Goal: Share content: Share content

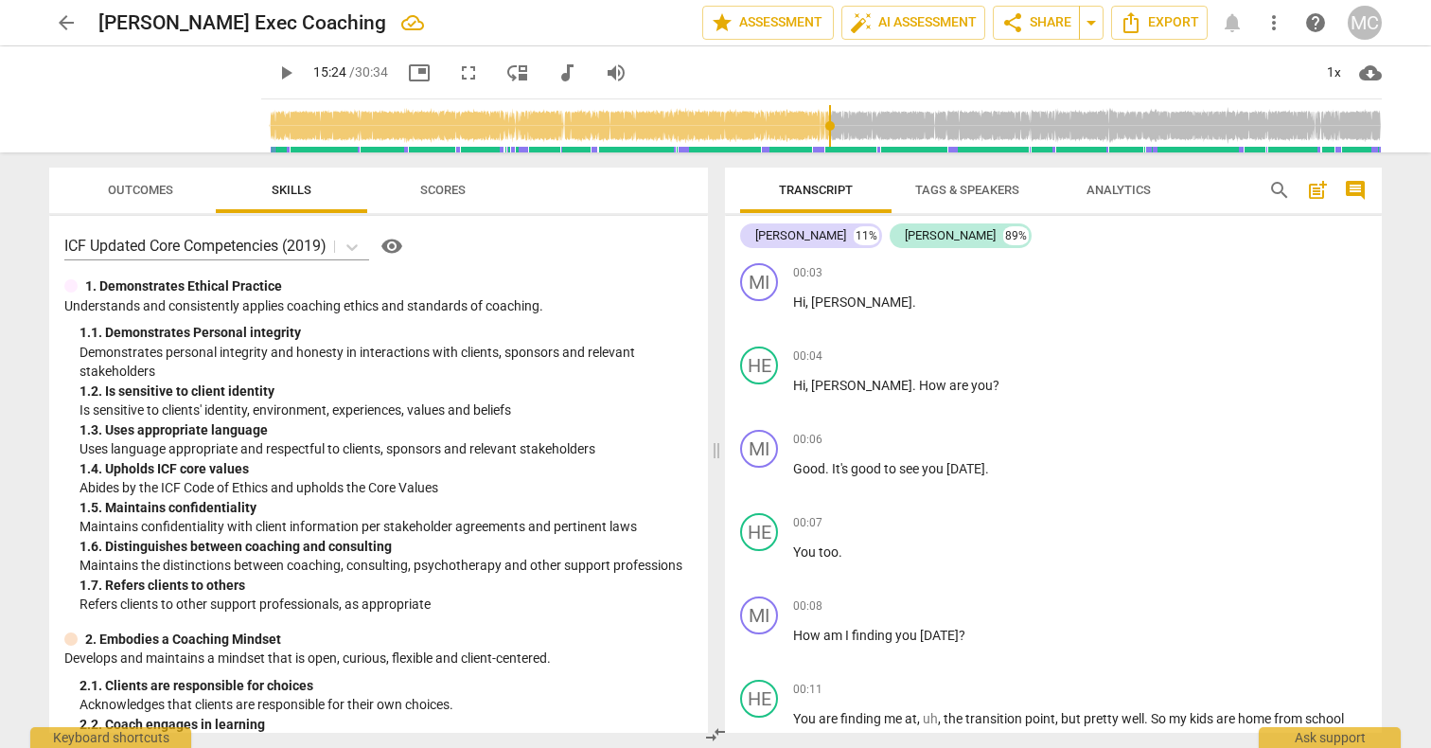
scroll to position [5226, 0]
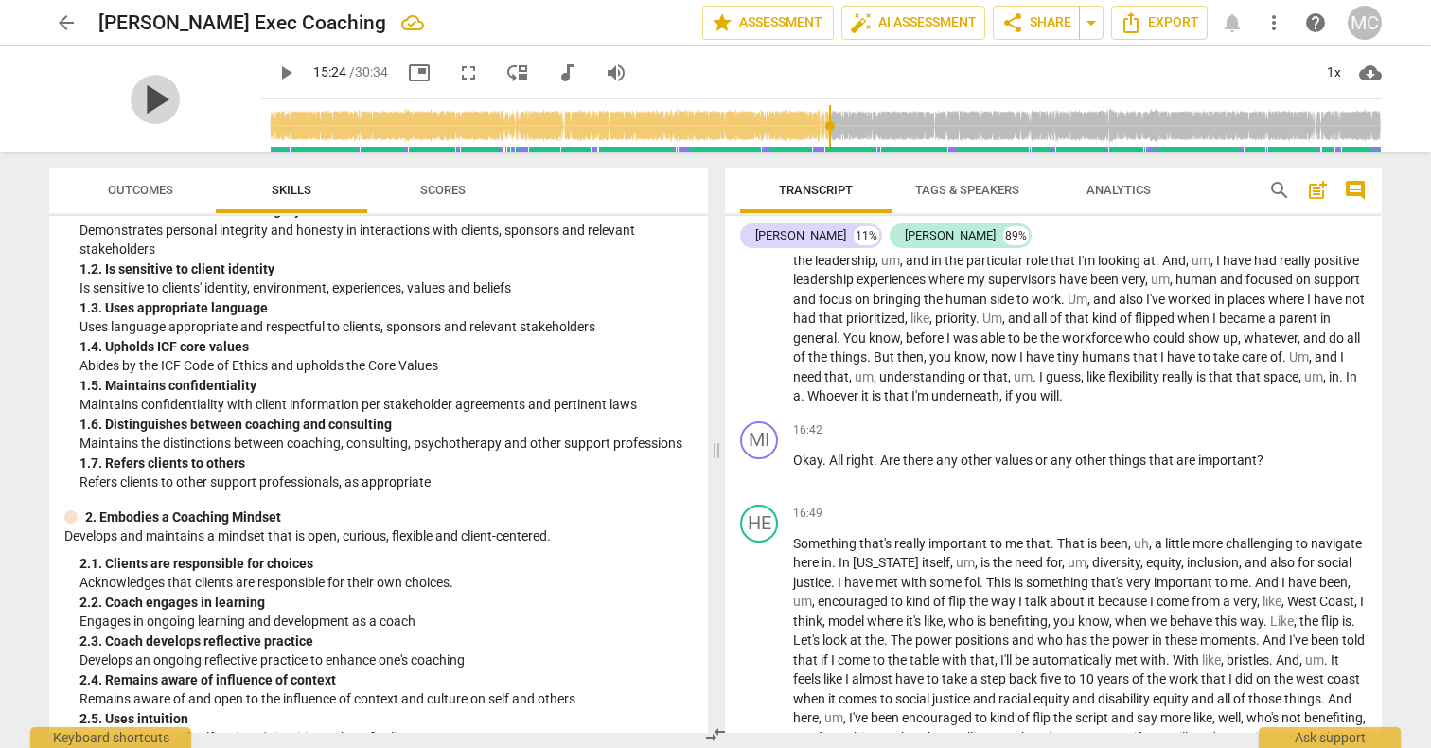
click at [145, 95] on span "play_arrow" at bounding box center [155, 99] width 49 height 49
click at [105, 75] on div "pause" at bounding box center [155, 99] width 212 height 106
click at [155, 102] on span "pause" at bounding box center [155, 99] width 49 height 49
click at [147, 97] on span "play_arrow" at bounding box center [155, 99] width 49 height 49
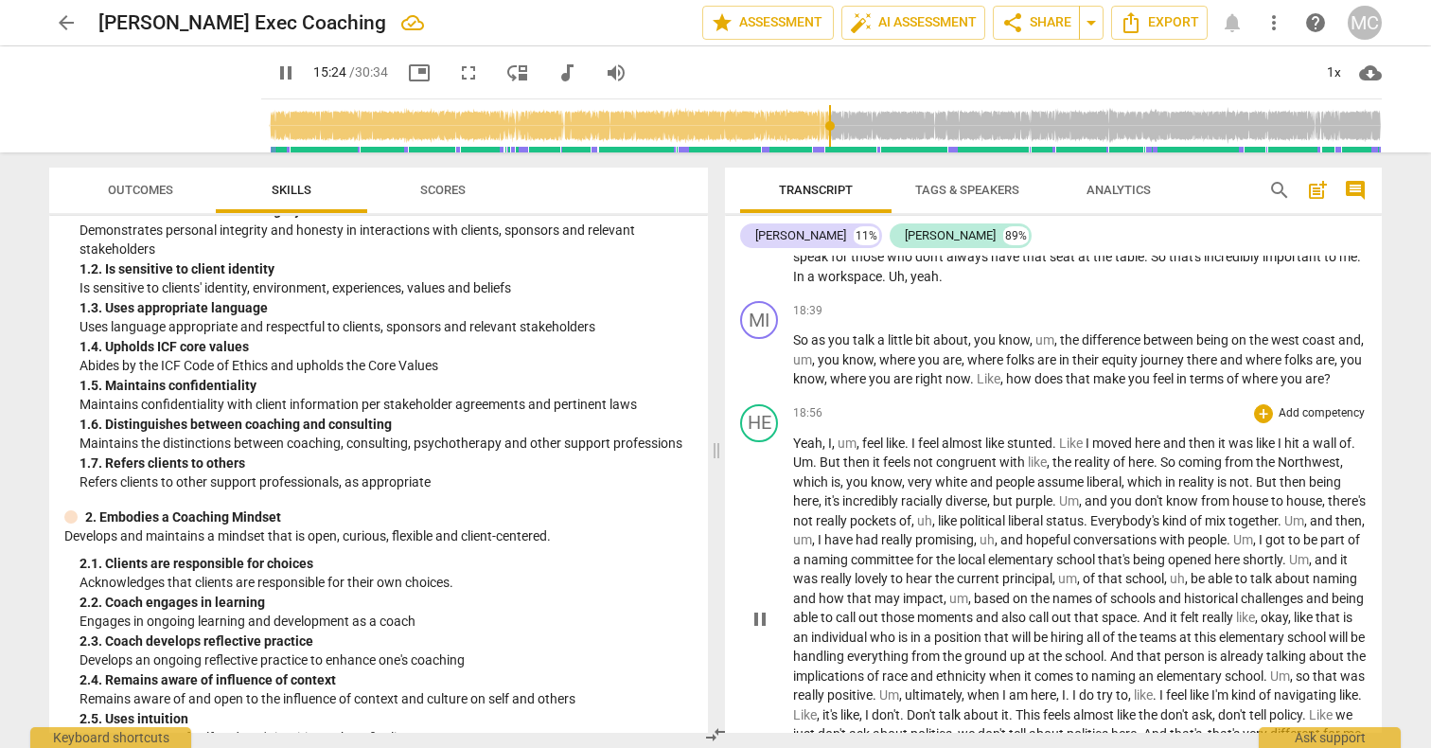
scroll to position [5751, 0]
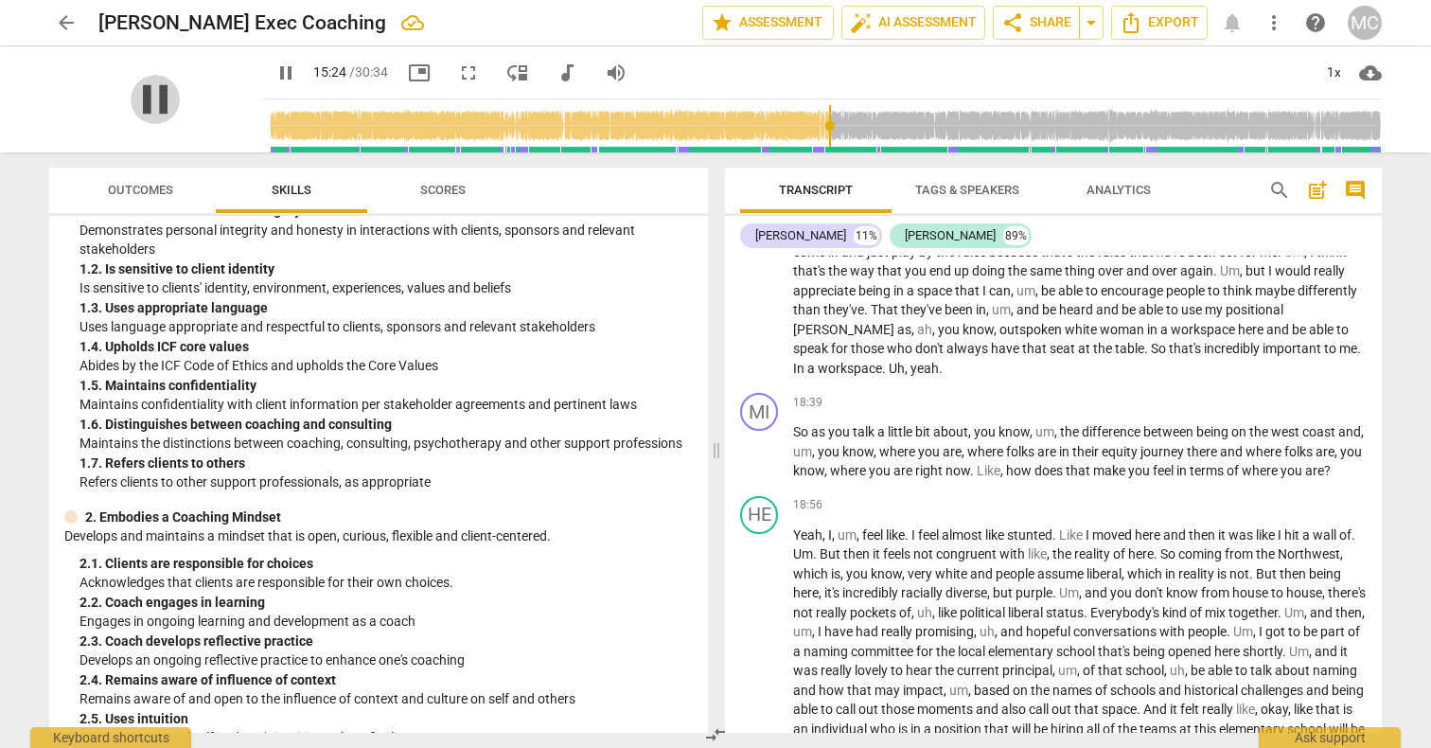
click at [146, 104] on span "pause" at bounding box center [155, 99] width 49 height 49
click at [146, 104] on span "play_arrow" at bounding box center [155, 99] width 49 height 49
type input "924"
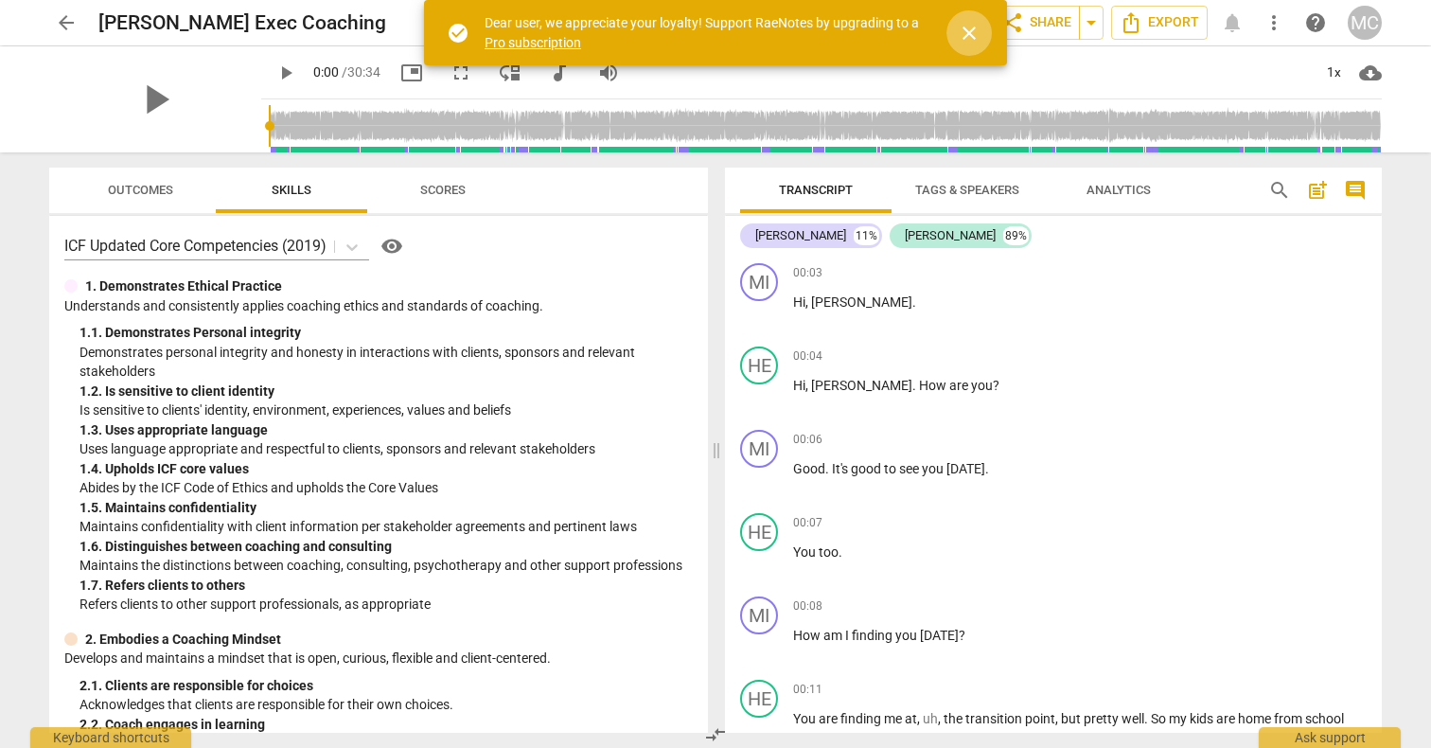
click at [968, 26] on span "close" at bounding box center [969, 33] width 23 height 23
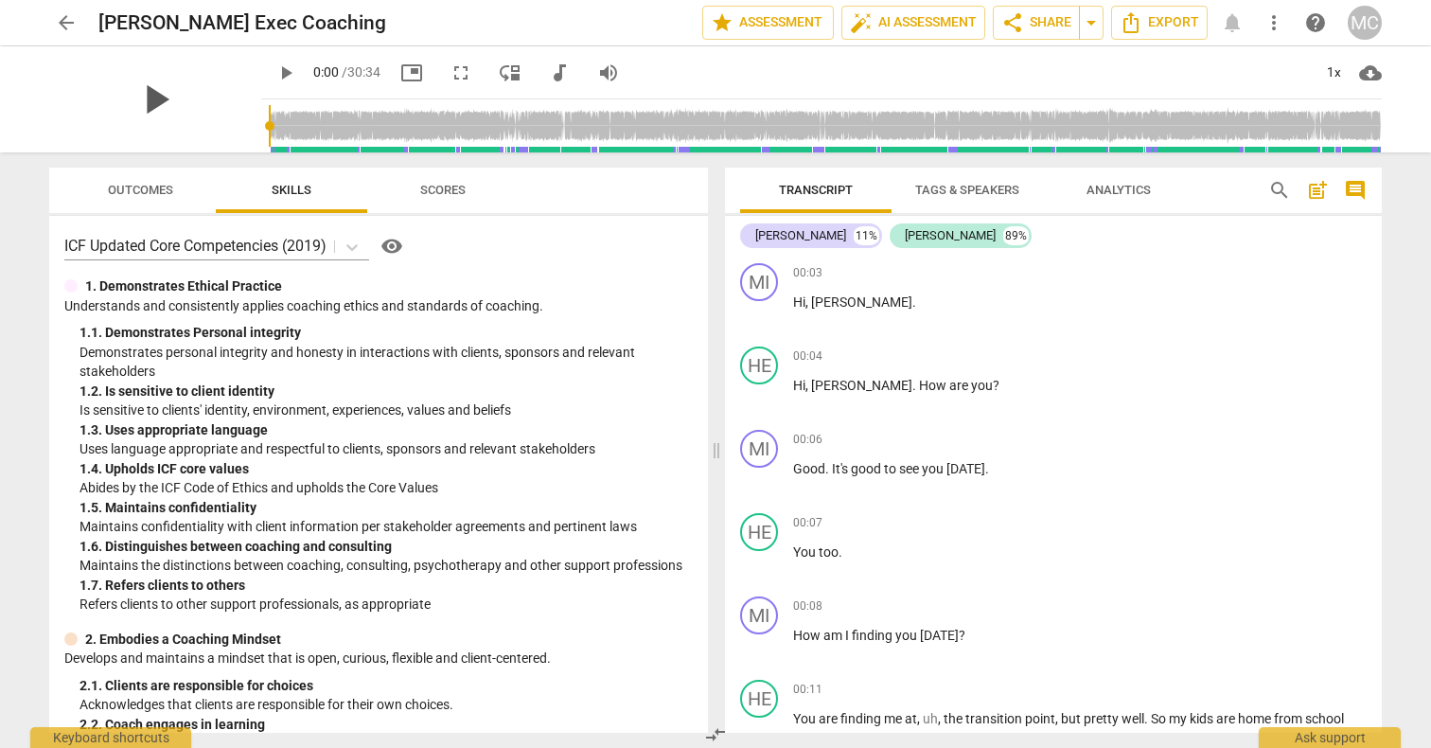
click at [147, 95] on span "play_arrow" at bounding box center [155, 99] width 49 height 49
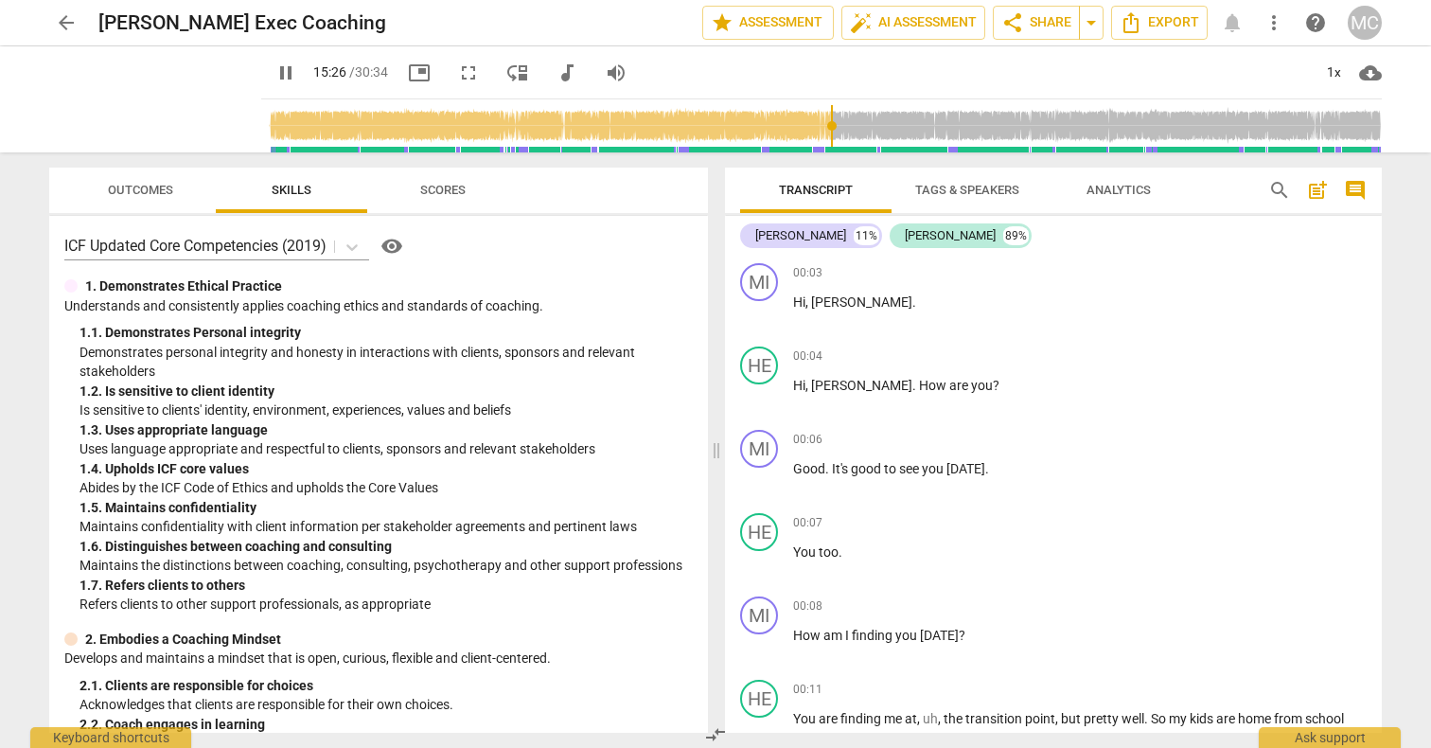
drag, startPoint x: 248, startPoint y: 122, endPoint x: 819, endPoint y: 128, distance: 570.6
click at [819, 128] on input "range" at bounding box center [825, 126] width 1113 height 61
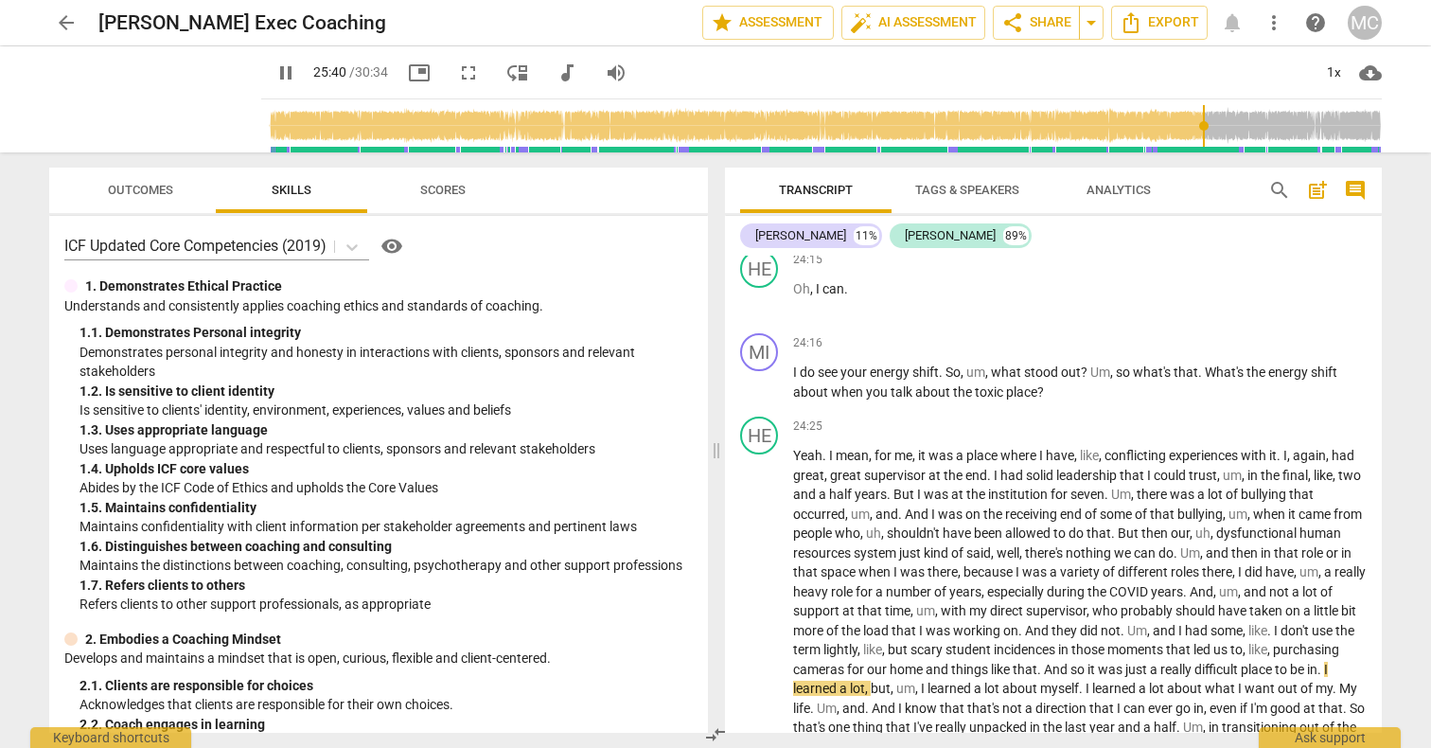
scroll to position [8107, 0]
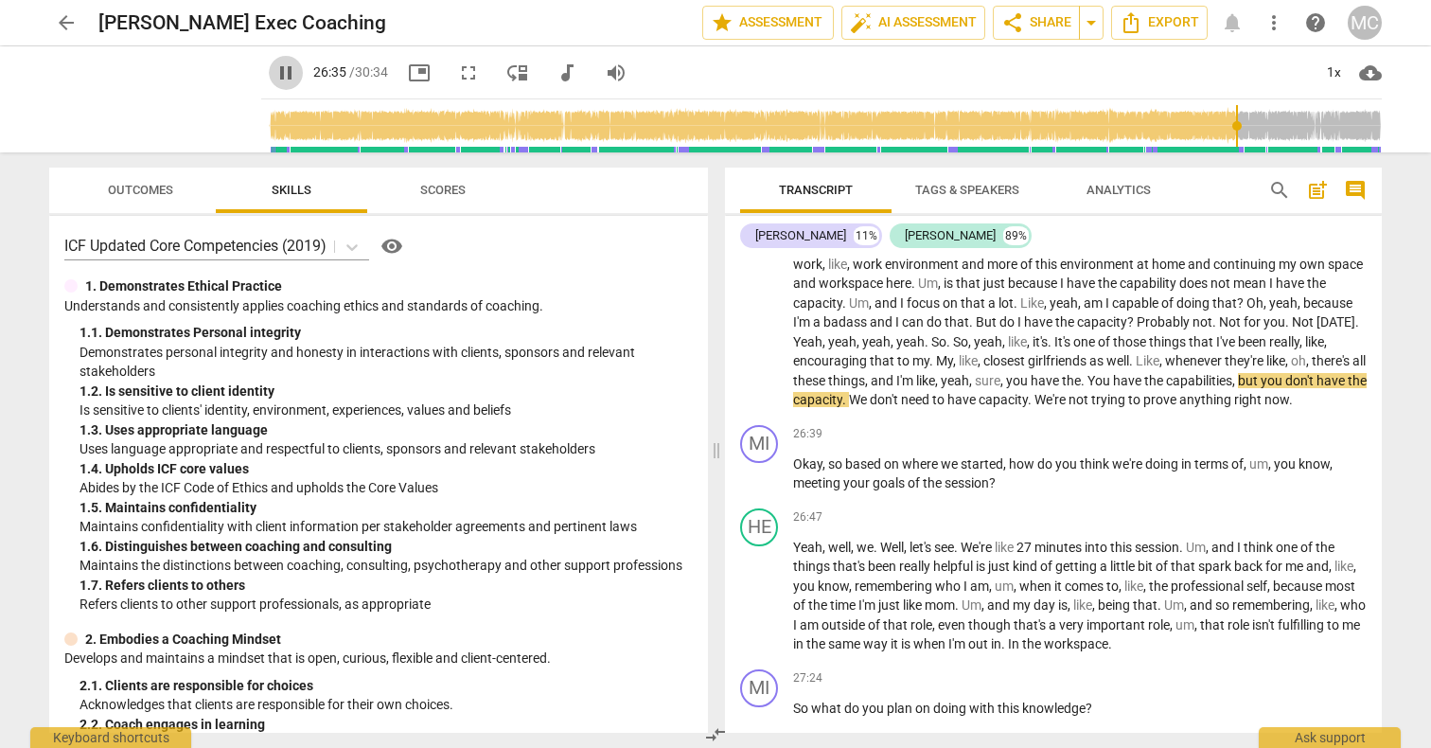
click at [274, 68] on span "pause" at bounding box center [285, 73] width 23 height 23
click at [274, 68] on span "play_arrow" at bounding box center [285, 73] width 23 height 23
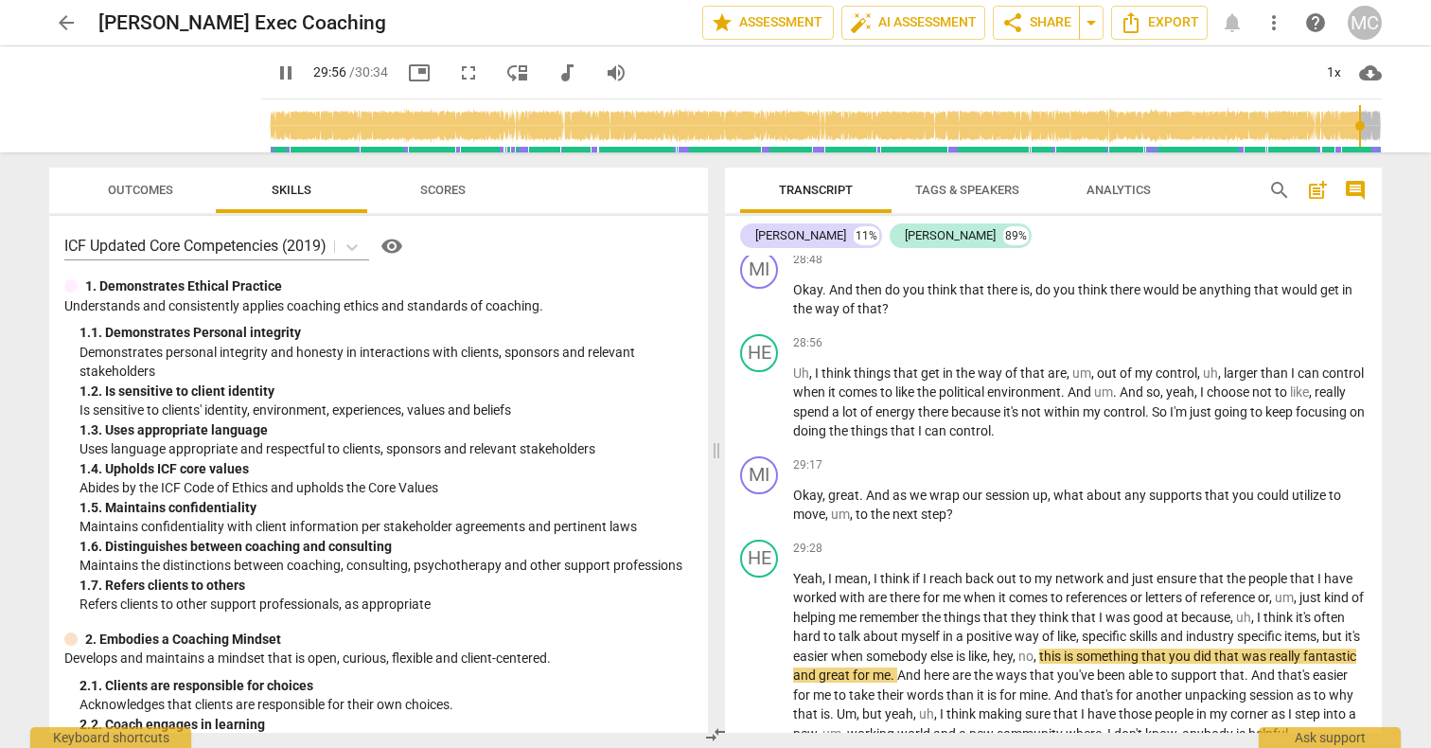
scroll to position [9414, 0]
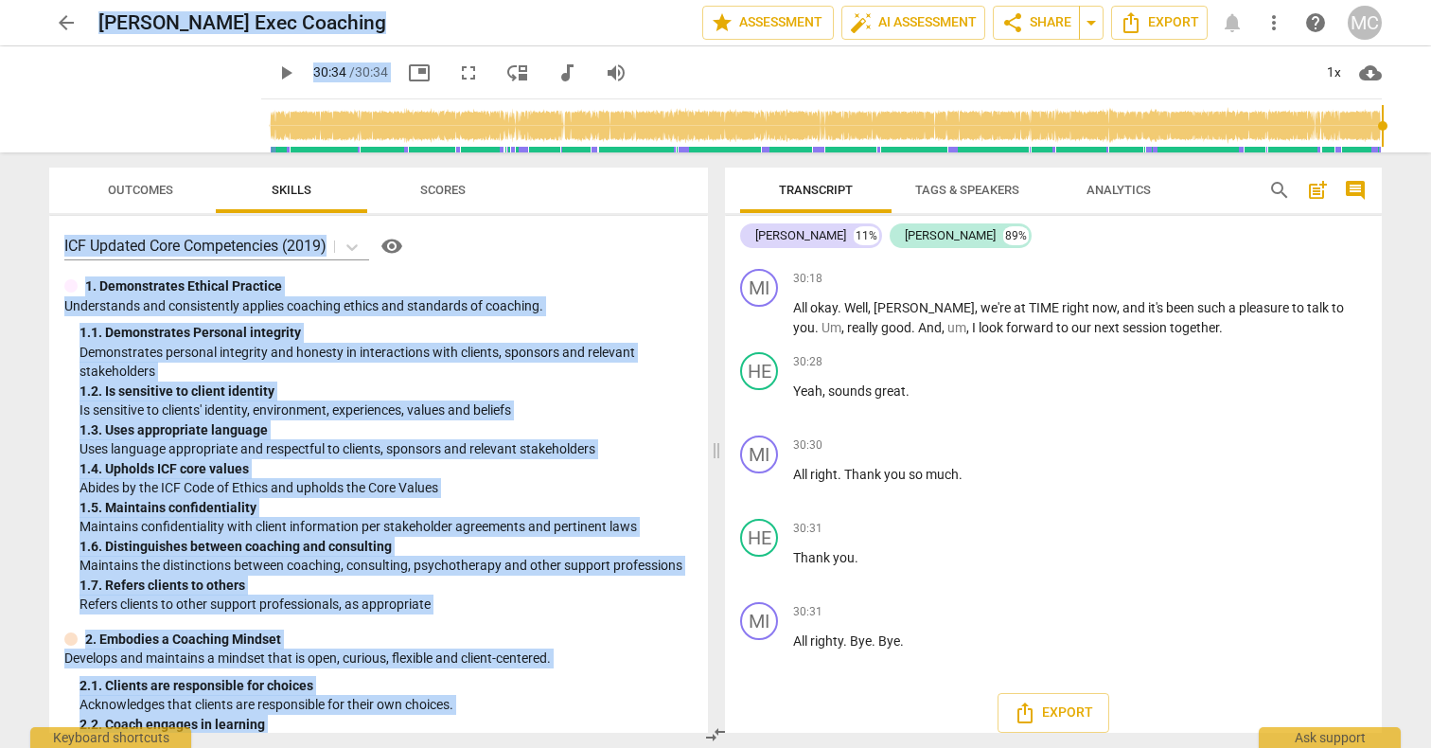
drag, startPoint x: 1215, startPoint y: 192, endPoint x: 1242, endPoint y: -62, distance: 255.1
click at [1242, 0] on html "arrow_back Heather A. Exec Coaching edit star Assessment auto_fix_high AI Asses…" at bounding box center [715, 0] width 1431 height 0
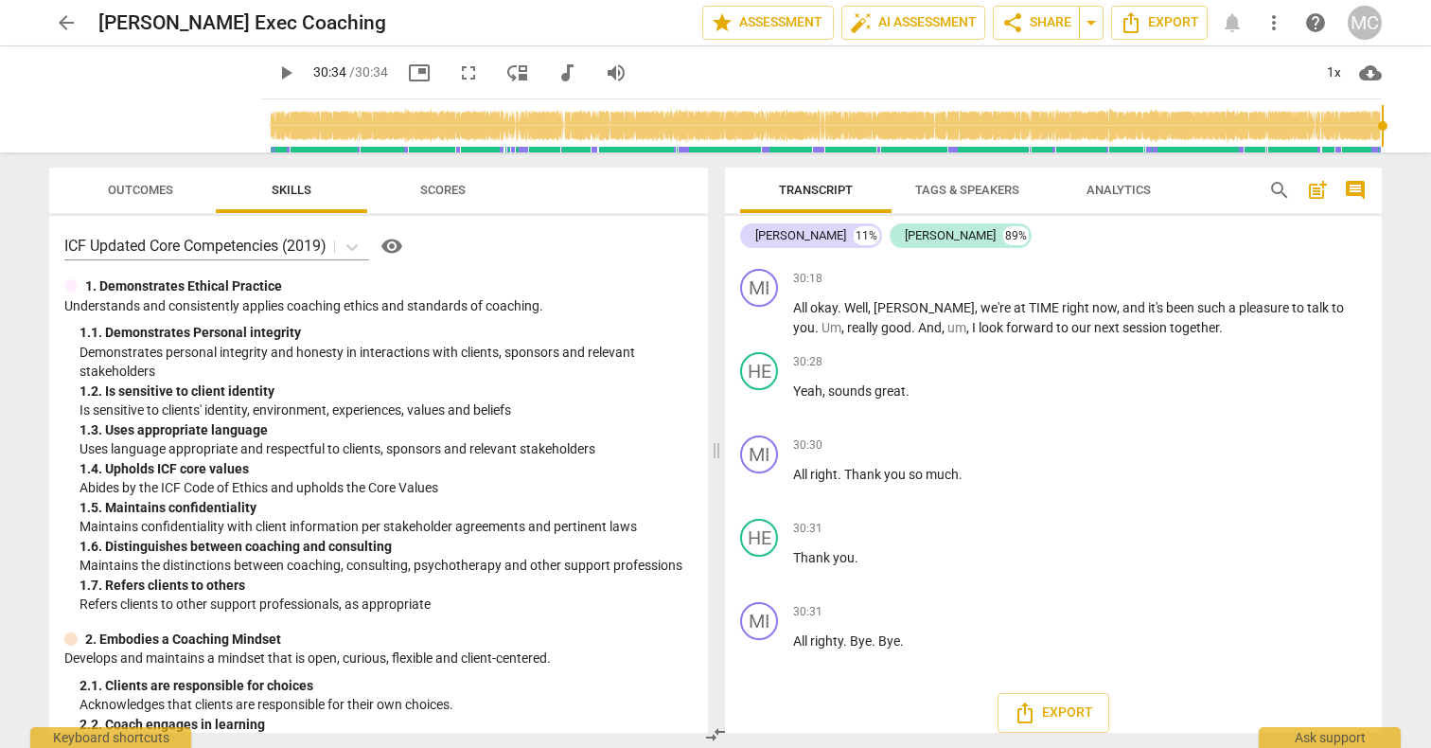
click at [999, 213] on span "is" at bounding box center [993, 205] width 12 height 15
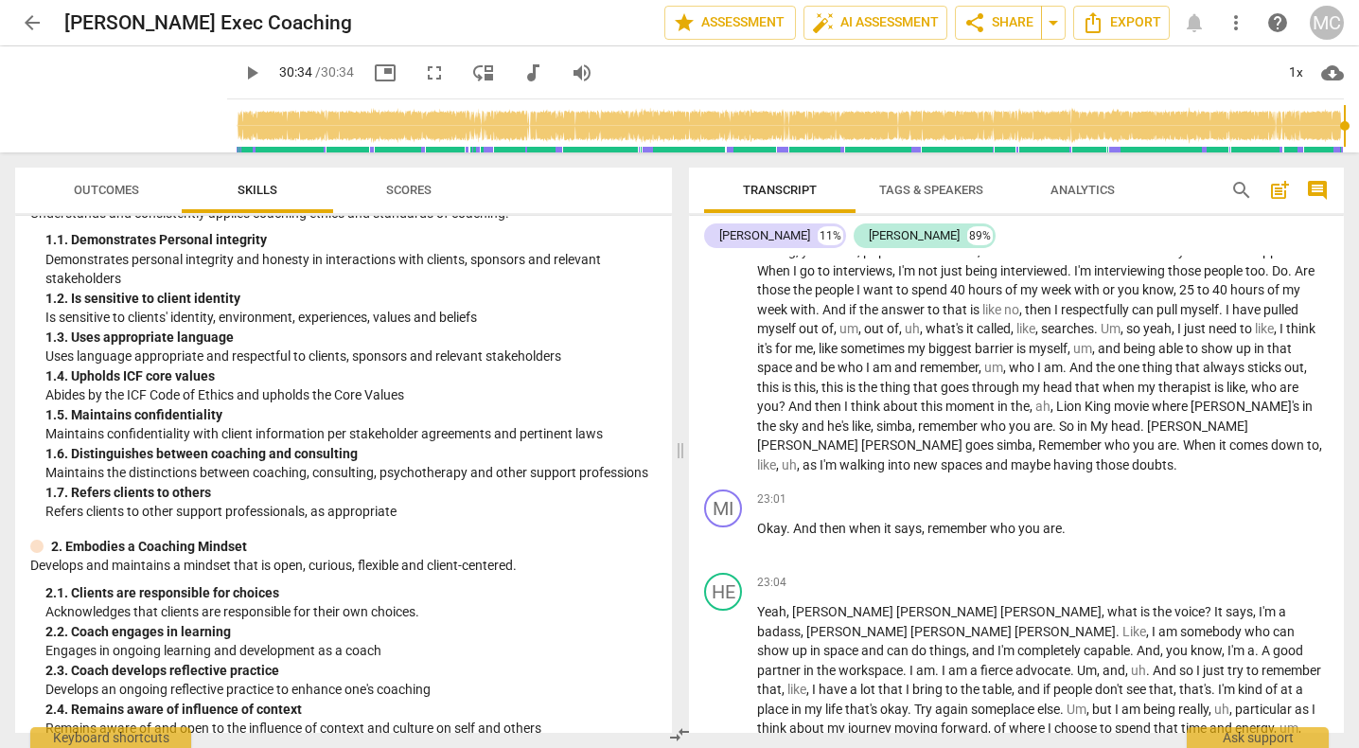
scroll to position [6834, 0]
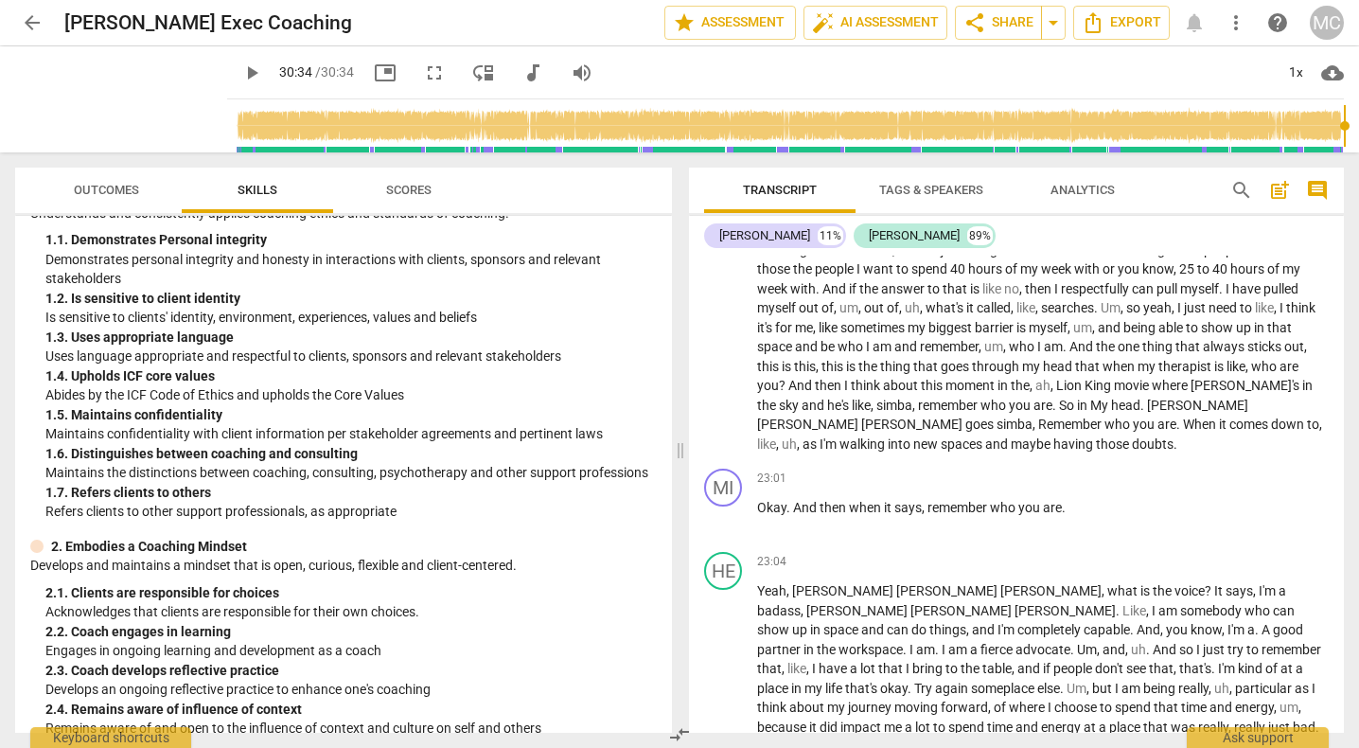
type input "1834"
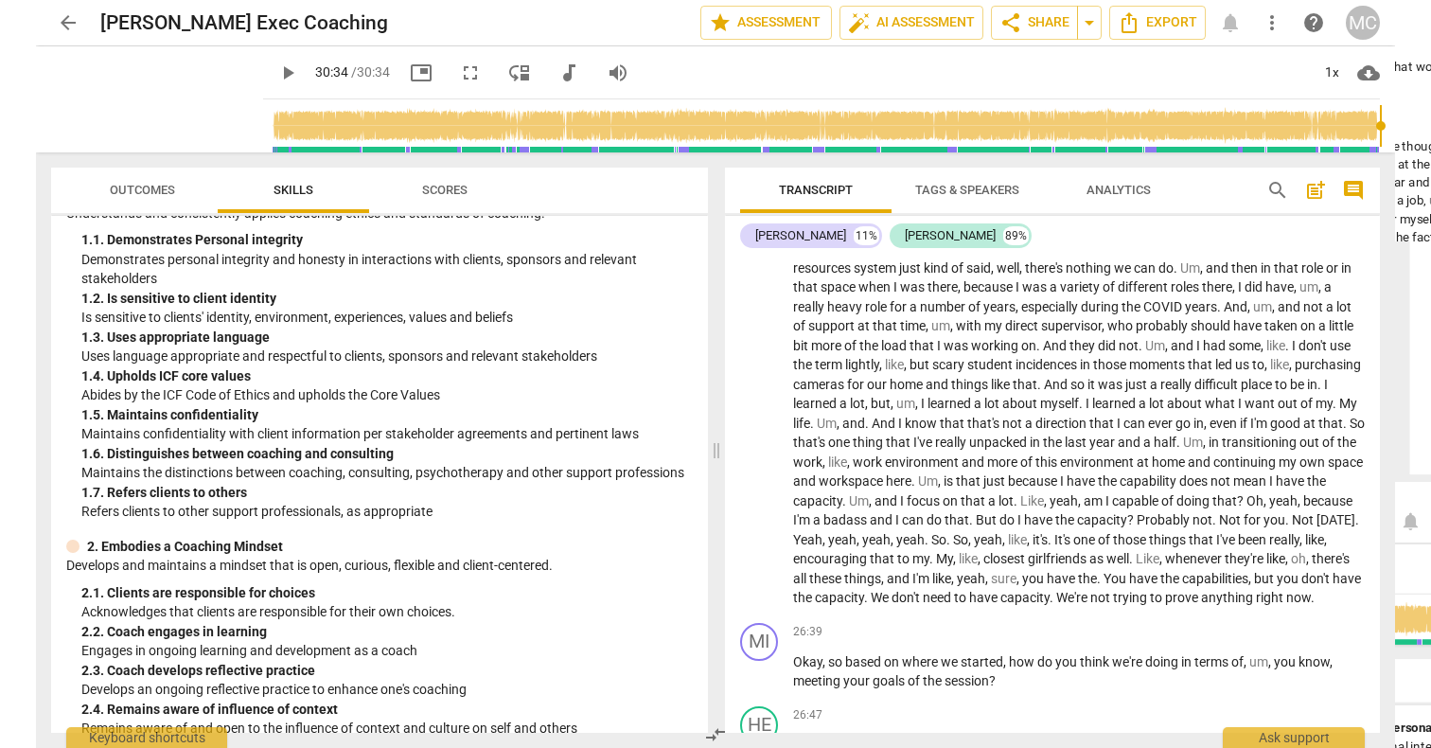
scroll to position [7889, 0]
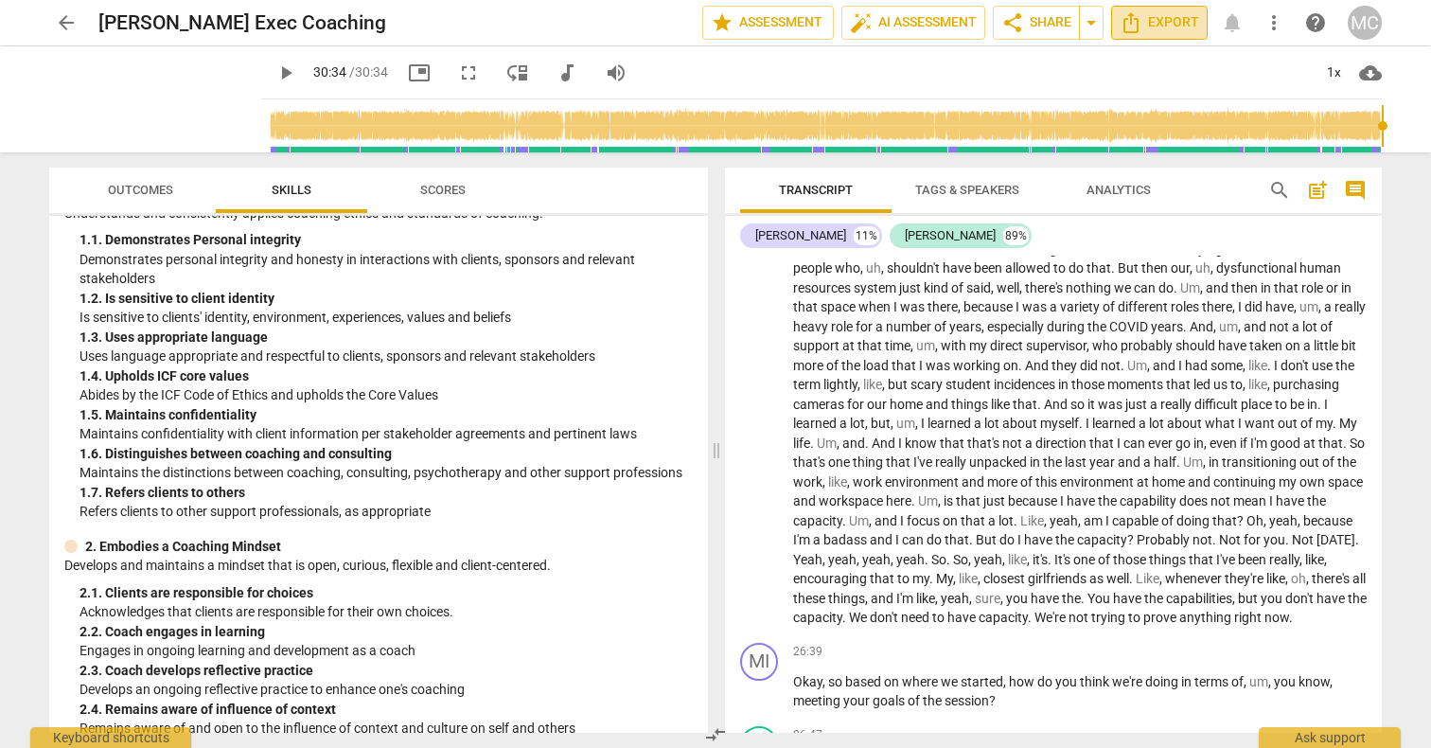
click at [1146, 28] on span "Export" at bounding box center [1158, 22] width 79 height 23
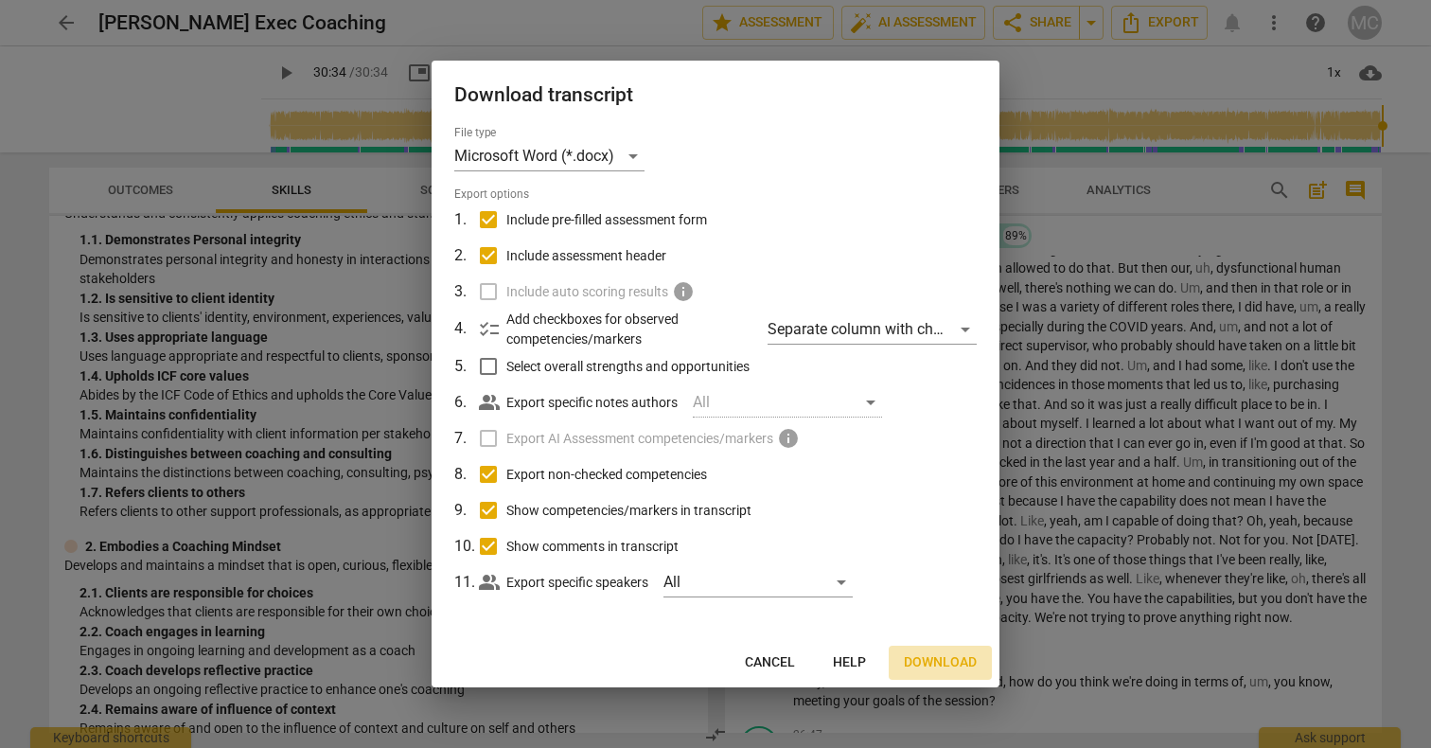
click at [920, 658] on span "Download" at bounding box center [940, 662] width 73 height 19
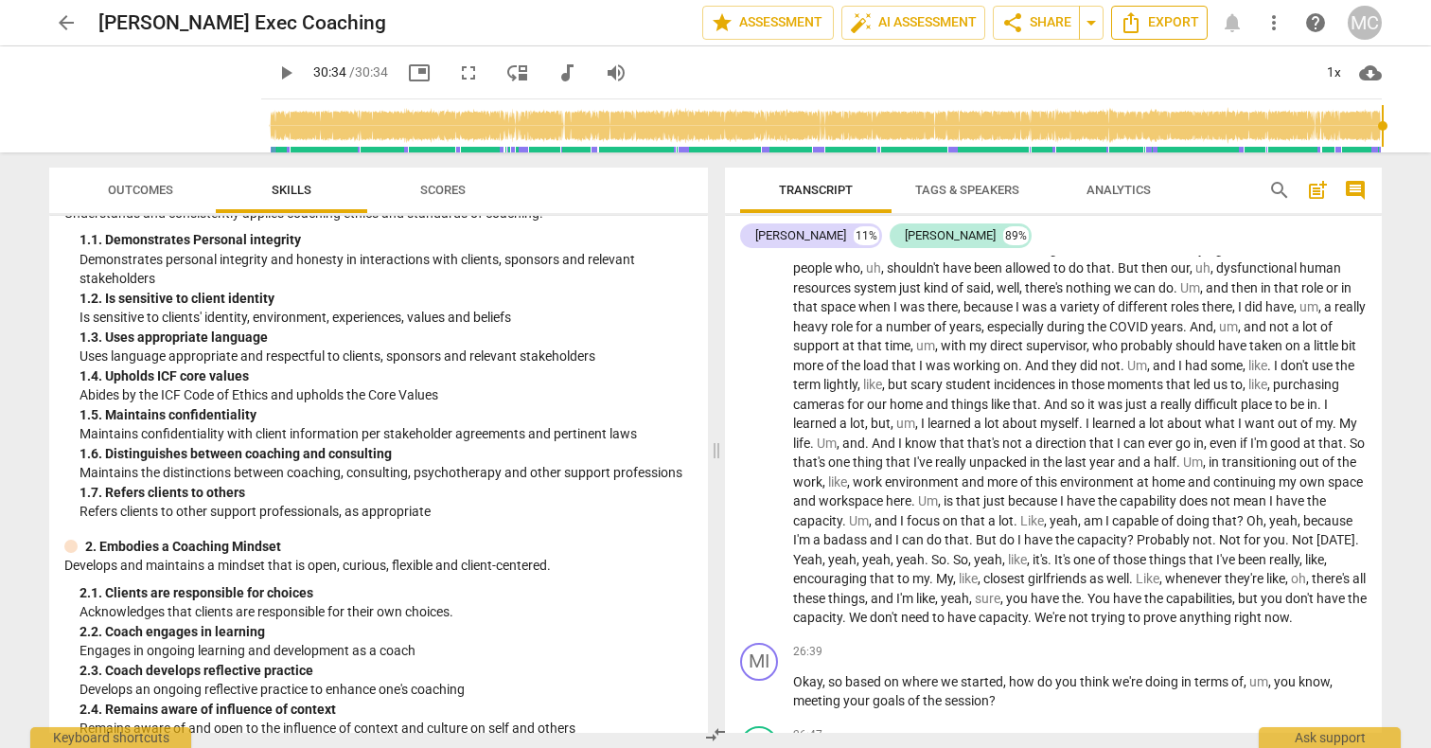
click at [1152, 26] on span "Export" at bounding box center [1158, 22] width 79 height 23
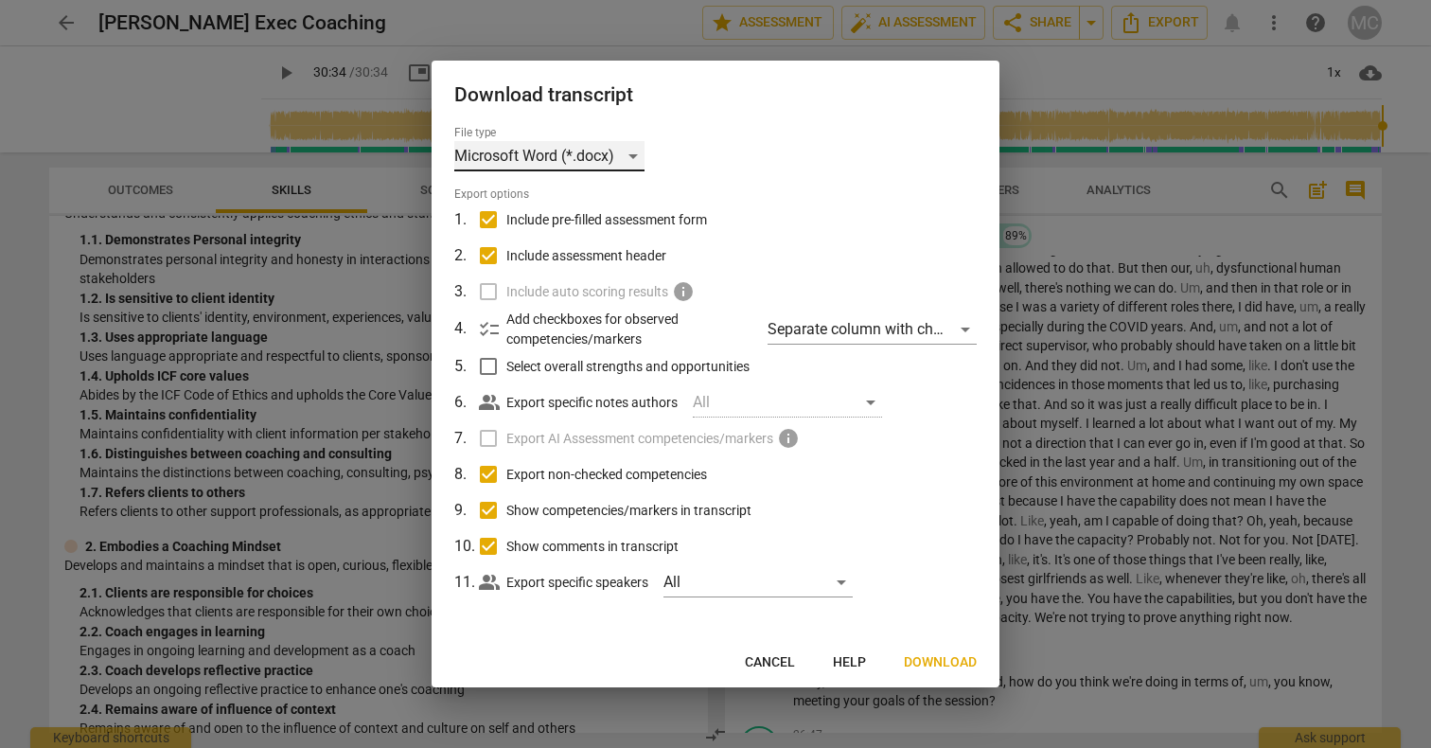
click at [633, 149] on div "Microsoft Word (*.docx)" at bounding box center [549, 156] width 190 height 30
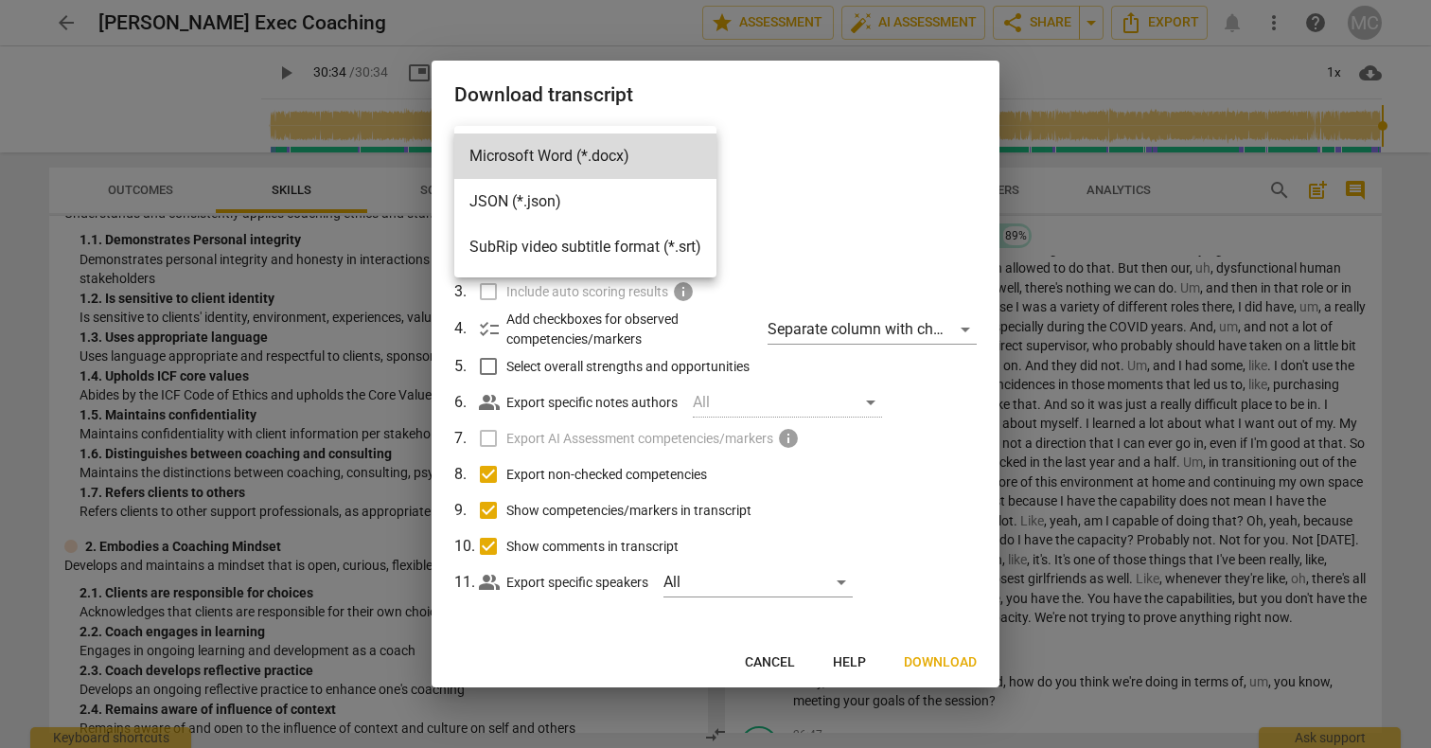
click at [804, 177] on div at bounding box center [715, 374] width 1431 height 748
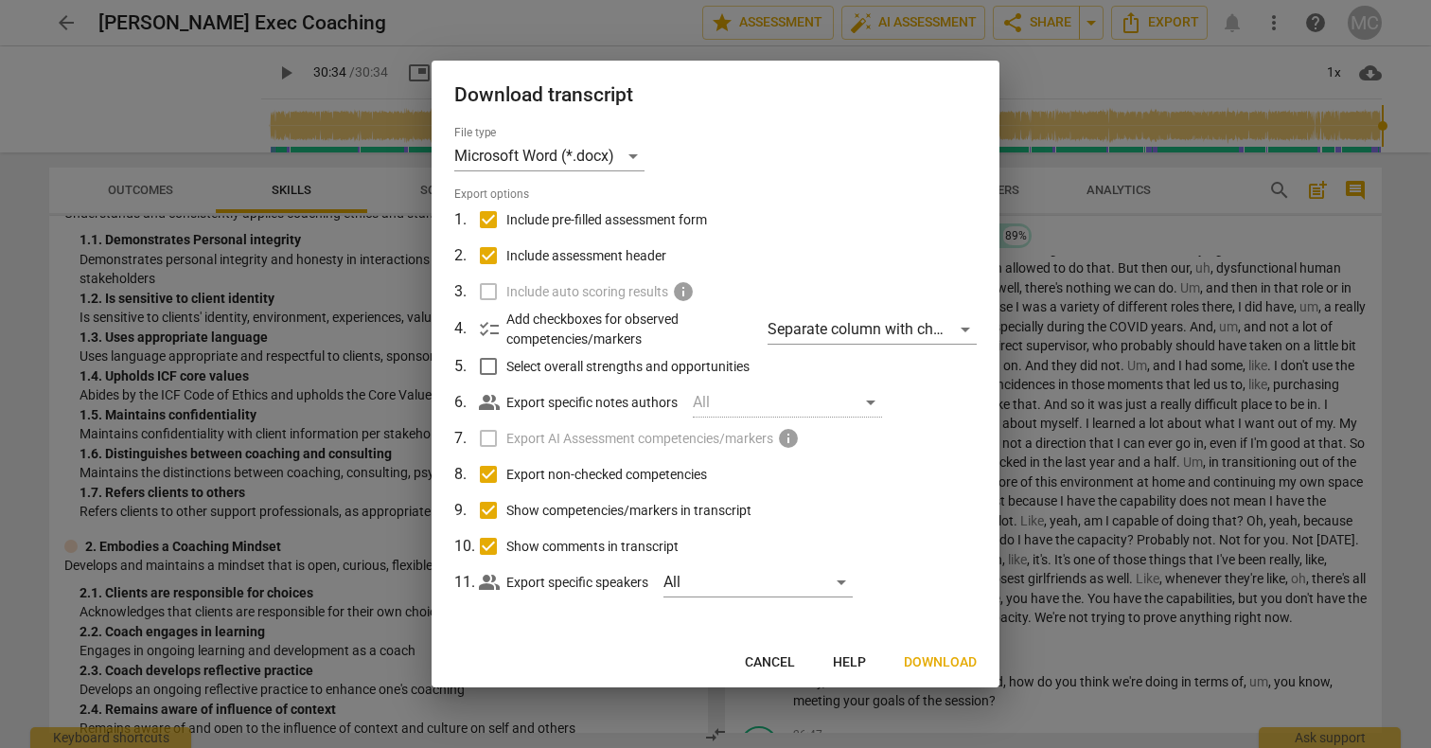
click at [1213, 70] on div at bounding box center [715, 374] width 1431 height 748
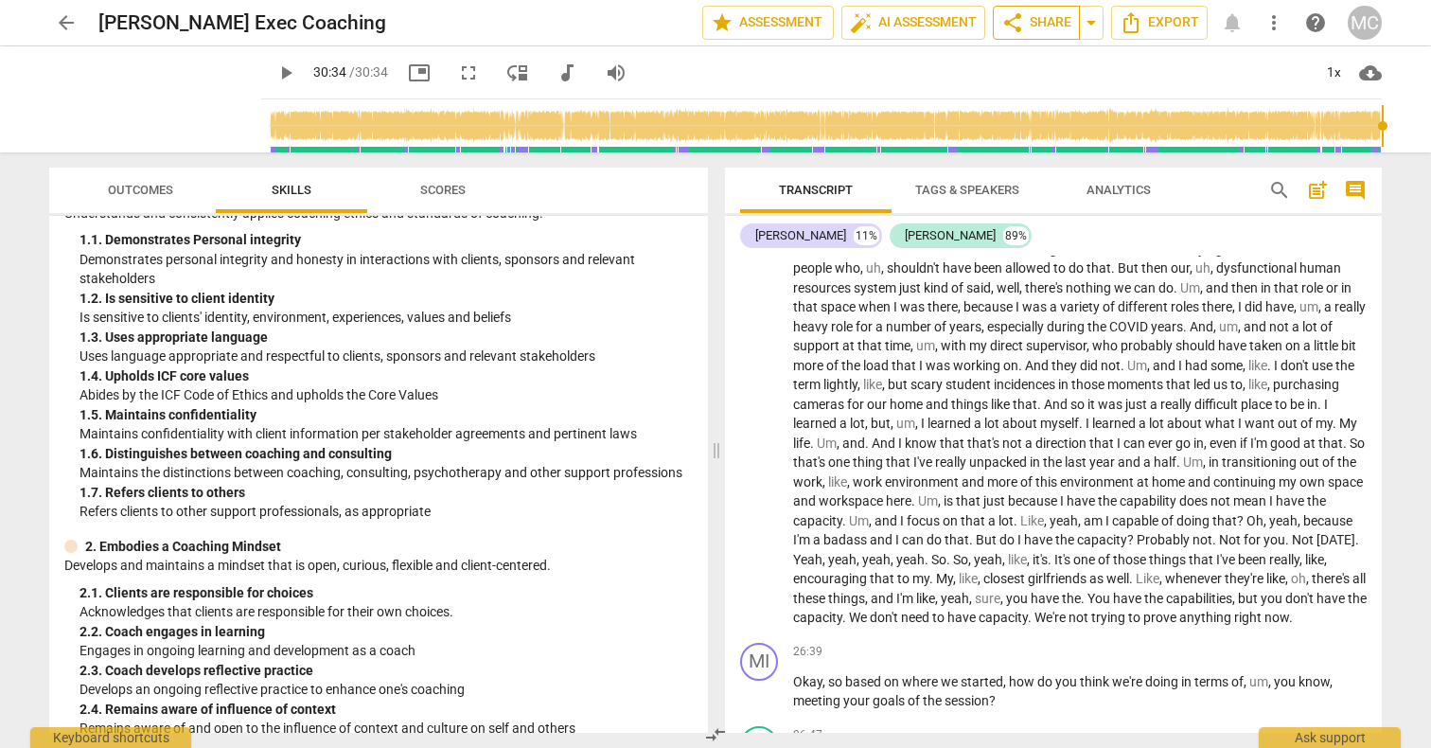
click at [1060, 26] on span "share Share" at bounding box center [1036, 22] width 70 height 23
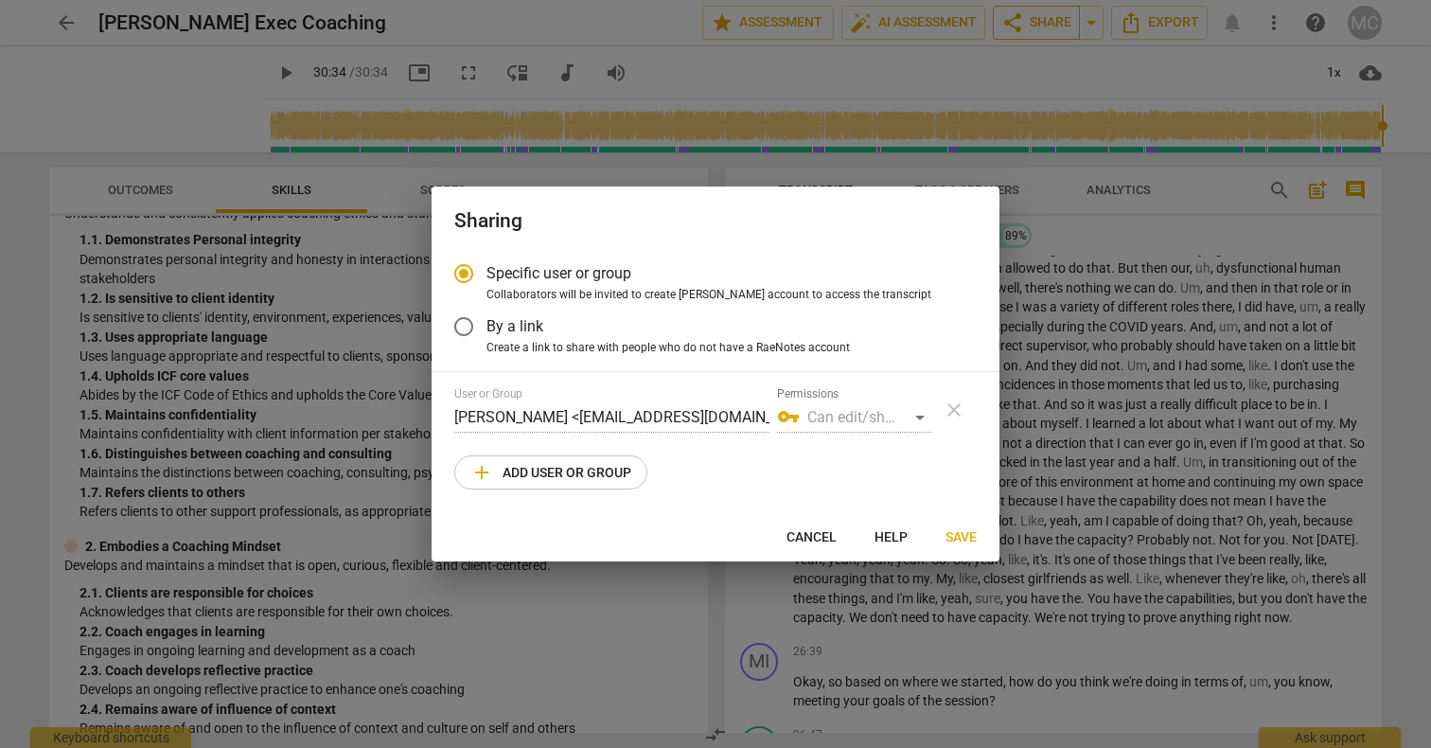
radio input "false"
click at [462, 325] on input "By a link" at bounding box center [463, 326] width 45 height 45
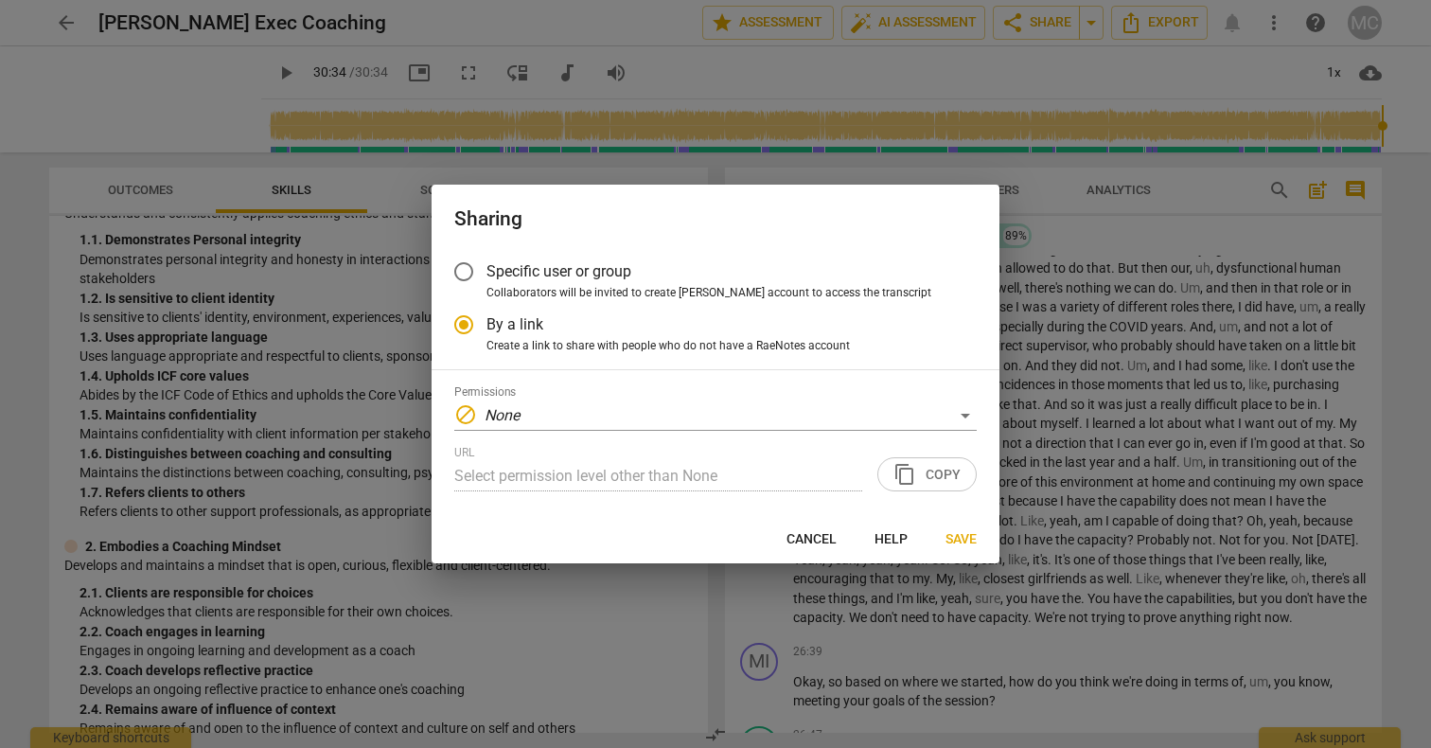
click at [937, 472] on div "URL Select permission level other than None content_copy Copy" at bounding box center [715, 468] width 522 height 45
click at [934, 474] on div "URL Select permission level other than None content_copy Copy" at bounding box center [715, 468] width 522 height 45
click at [960, 534] on span "Save" at bounding box center [960, 539] width 31 height 19
radio input "false"
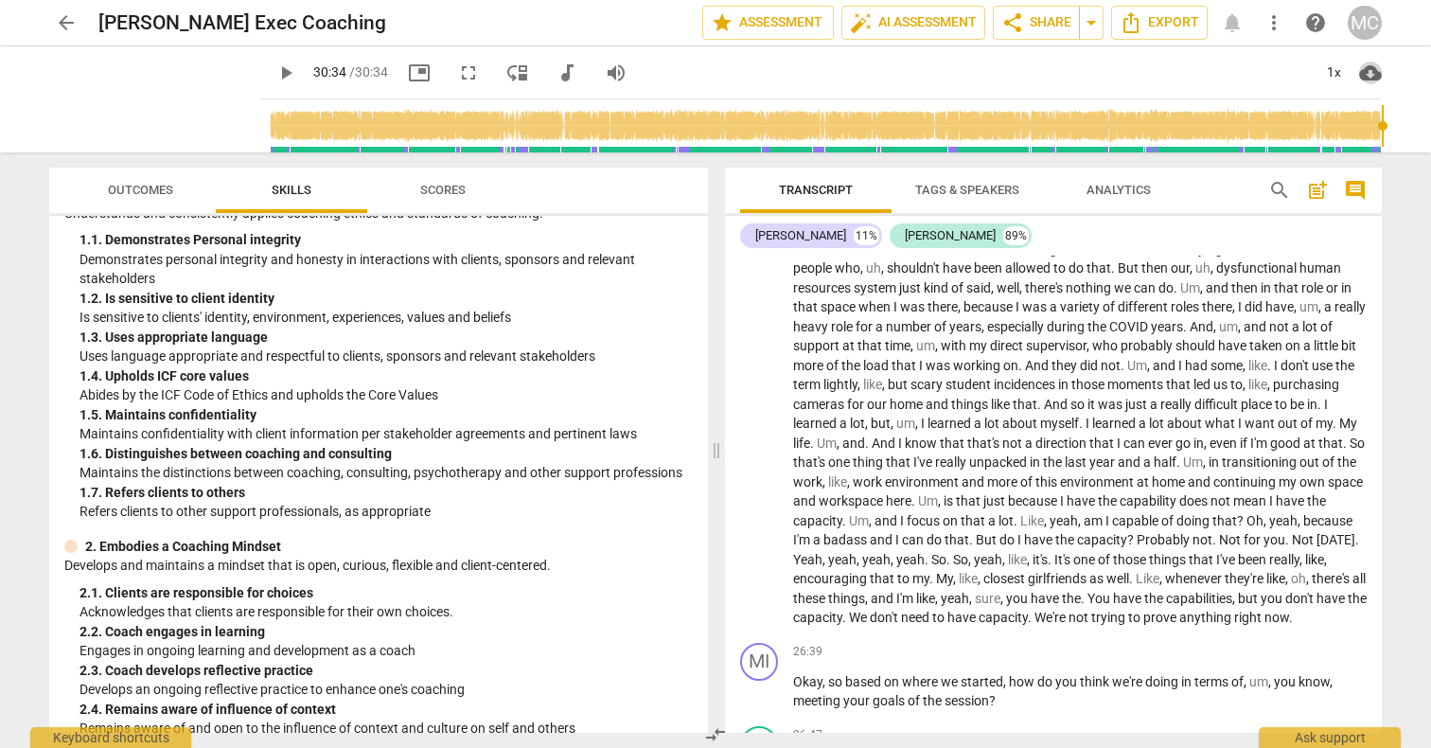
click at [1369, 76] on span "cloud_download" at bounding box center [1370, 73] width 23 height 23
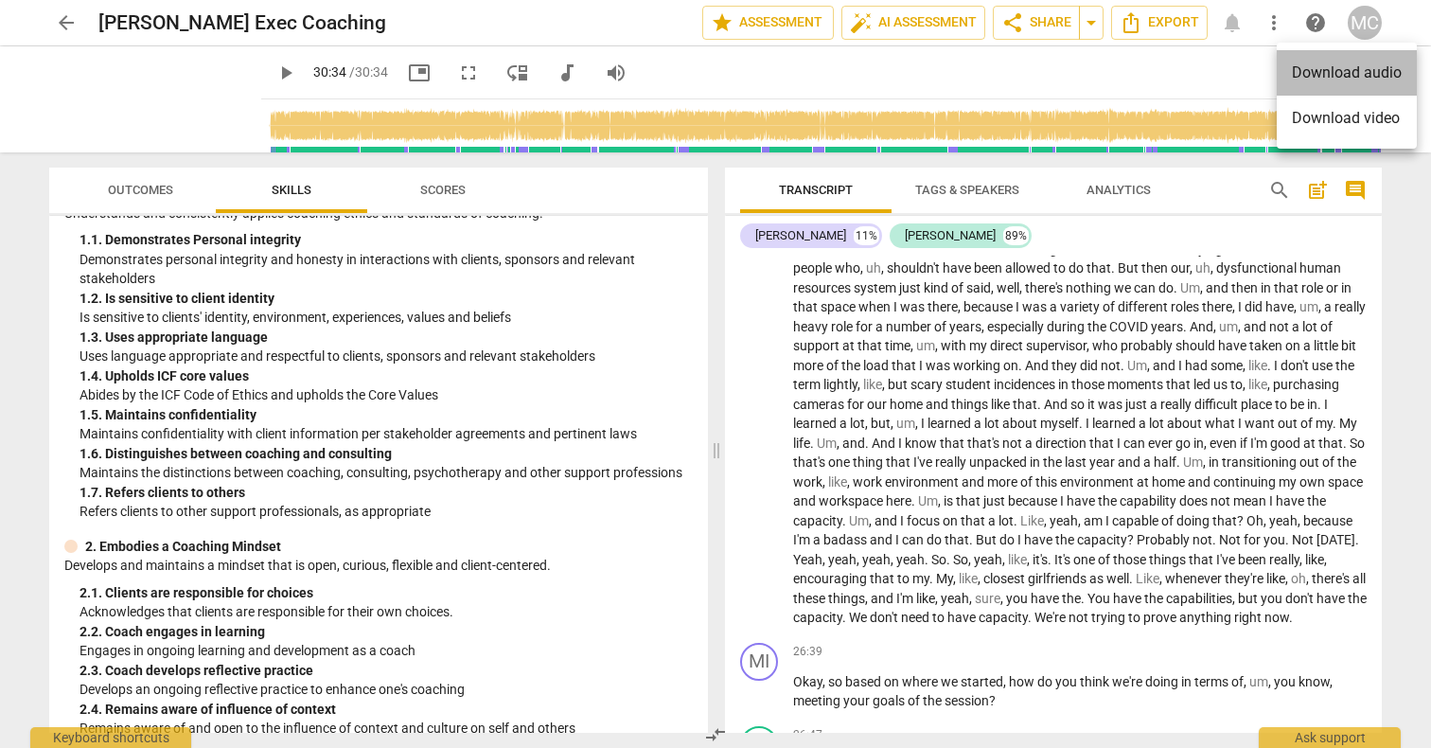
click at [1353, 78] on li "Download audio" at bounding box center [1347, 72] width 140 height 45
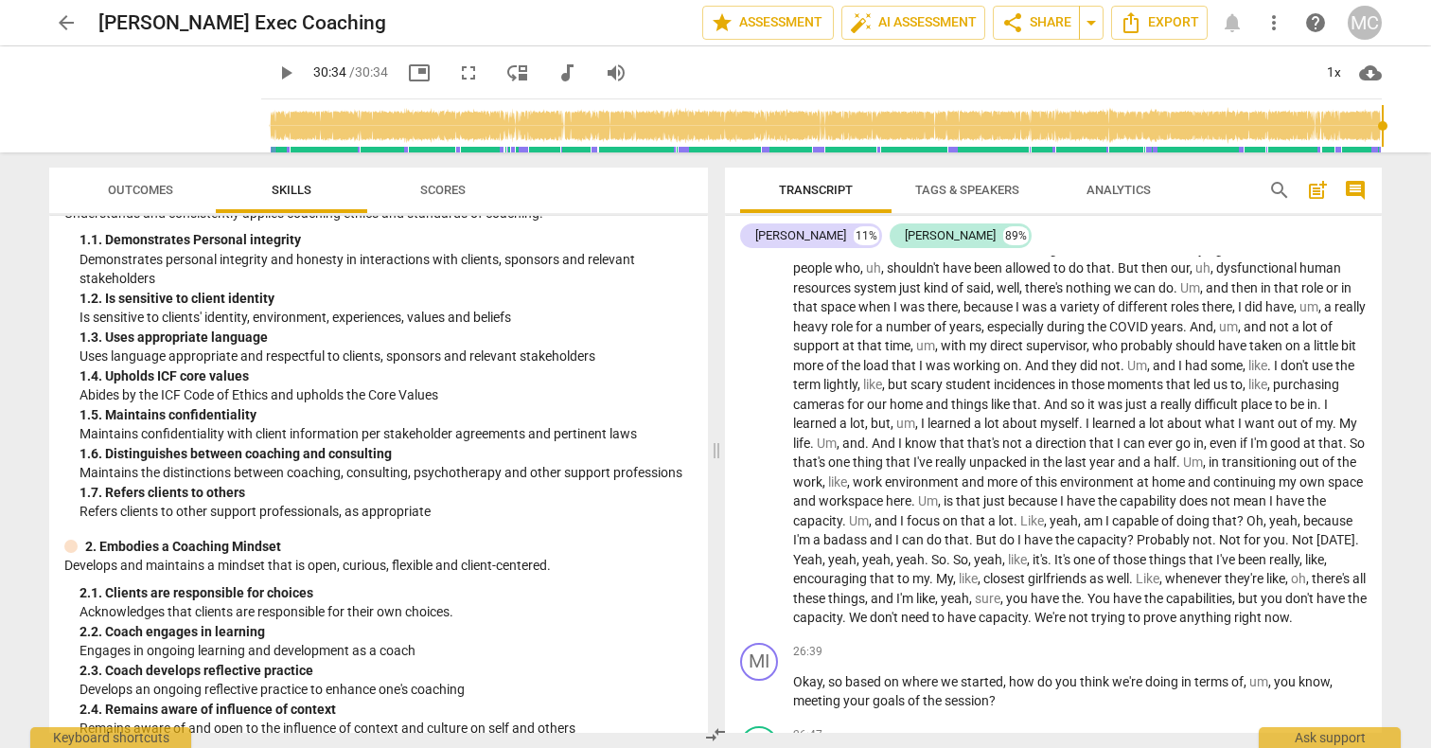
click at [1371, 75] on span "cloud_download" at bounding box center [1370, 73] width 23 height 23
click at [1360, 121] on li "Download video" at bounding box center [1347, 118] width 140 height 45
type input "1016"
click at [874, 96] on input "range" at bounding box center [825, 126] width 1113 height 61
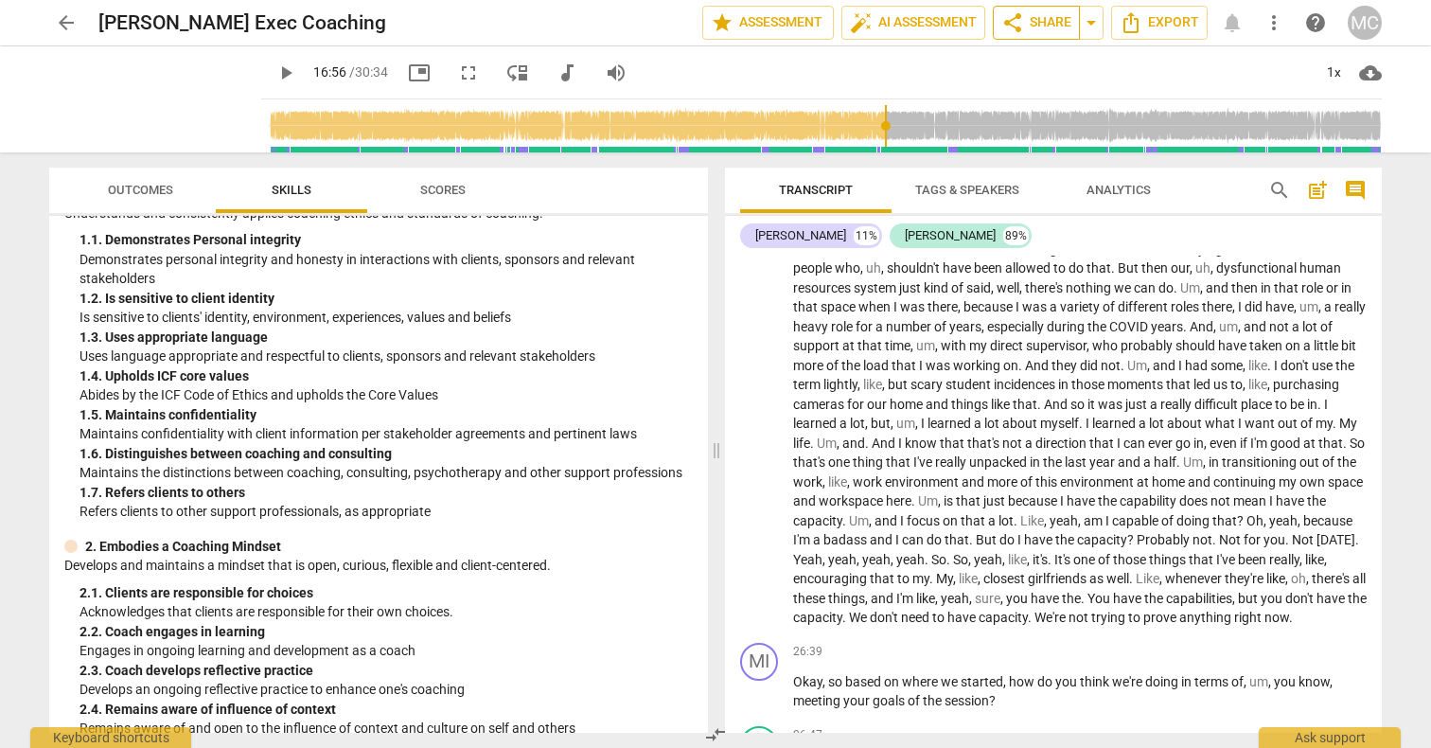
scroll to position [5544, 0]
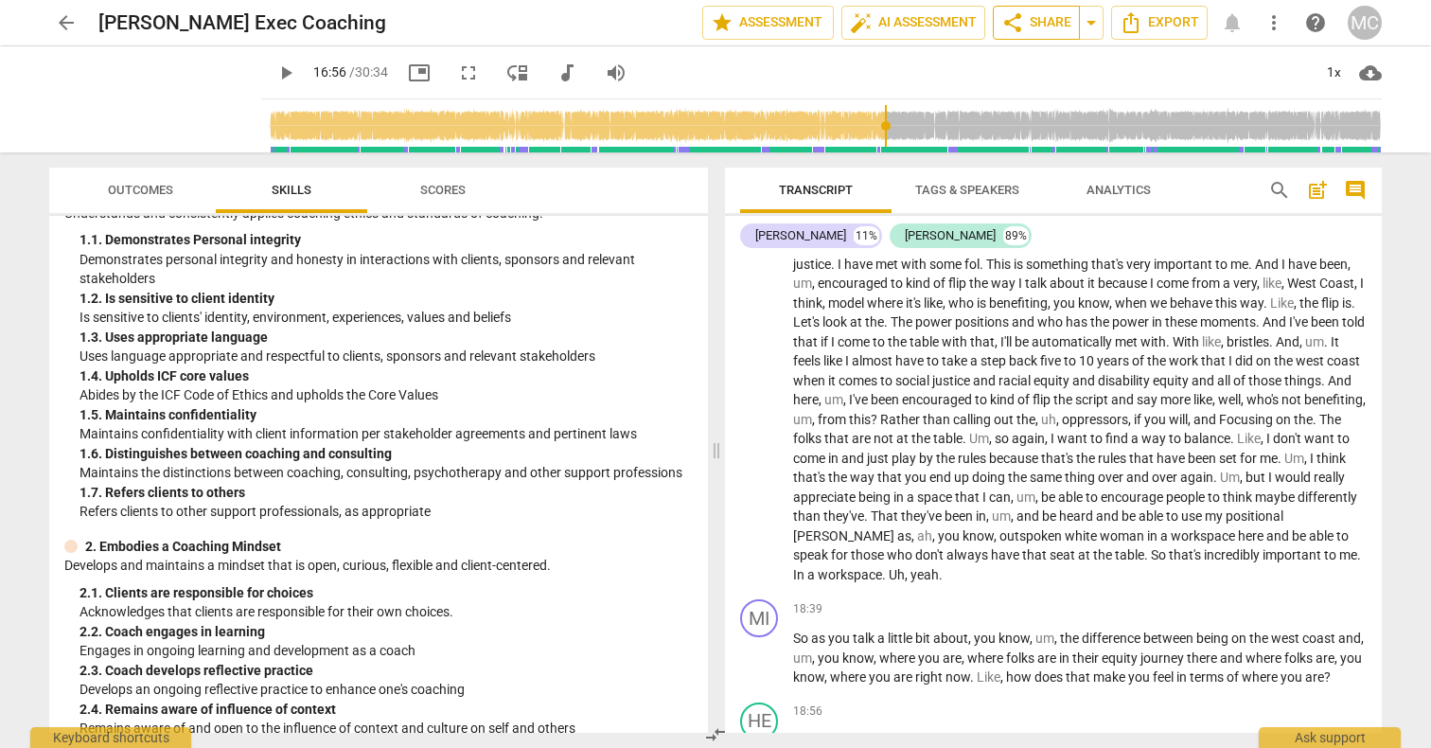
click at [1047, 21] on span "share Share" at bounding box center [1036, 22] width 70 height 23
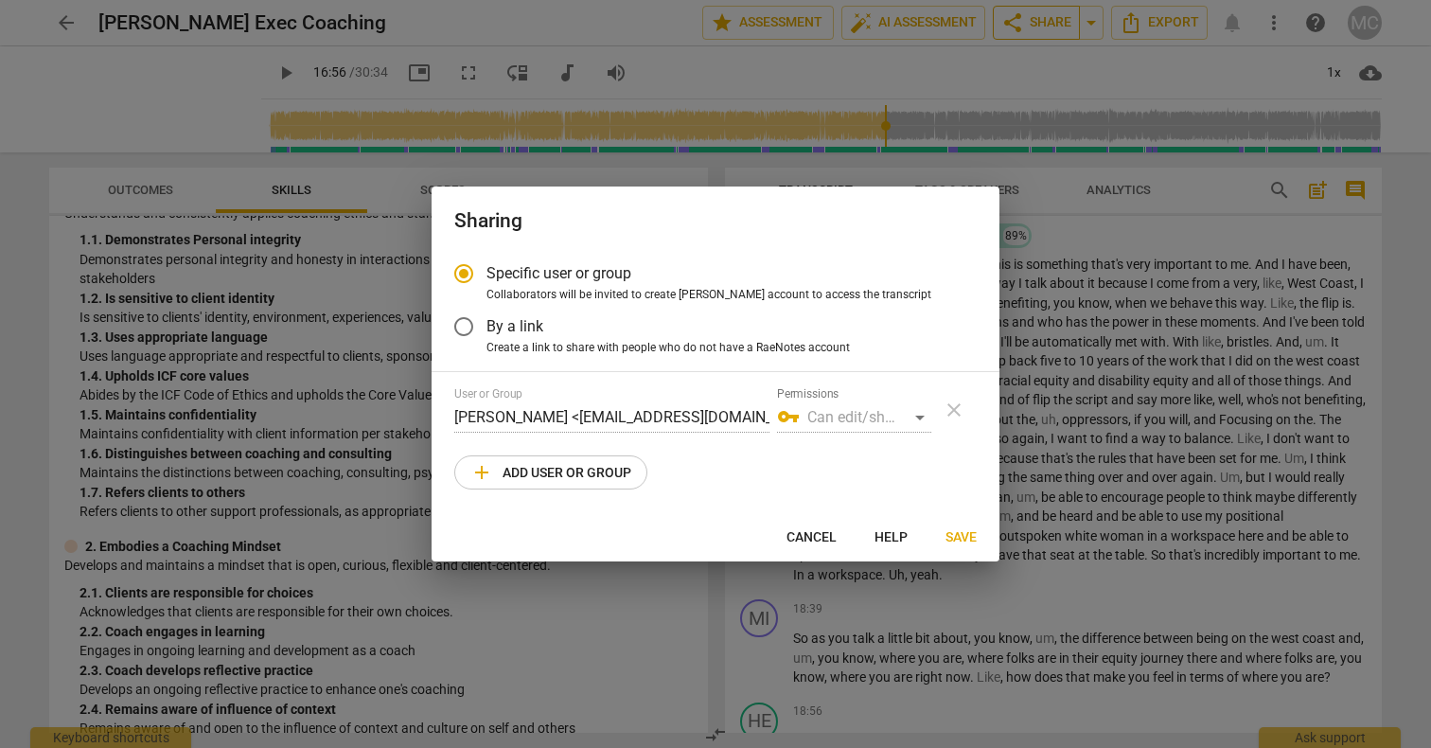
radio input "false"
click at [453, 331] on input "By a link" at bounding box center [463, 326] width 45 height 45
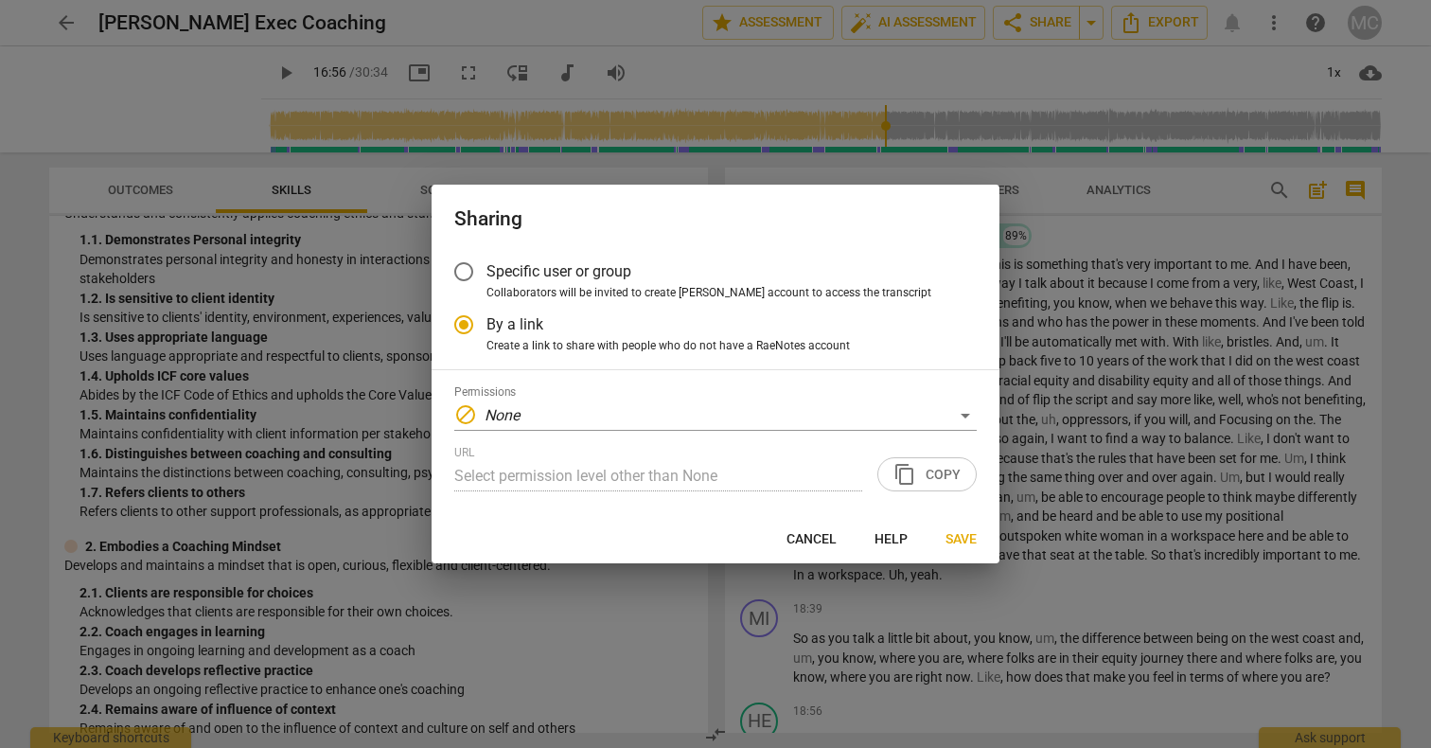
click at [937, 471] on div "URL Select permission level other than None content_copy Copy" at bounding box center [715, 468] width 522 height 45
click at [950, 535] on span "Save" at bounding box center [960, 539] width 31 height 19
radio input "false"
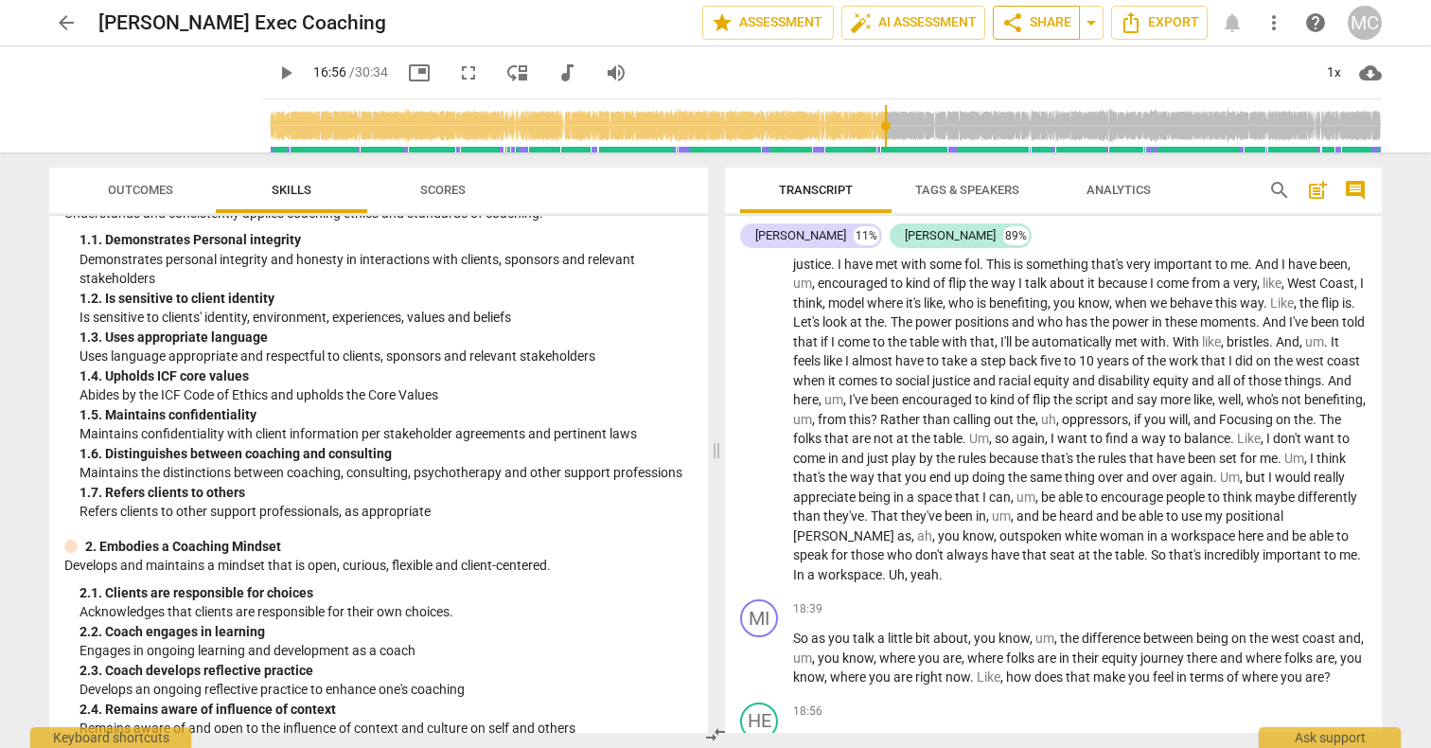
click at [1048, 20] on span "share Share" at bounding box center [1036, 22] width 70 height 23
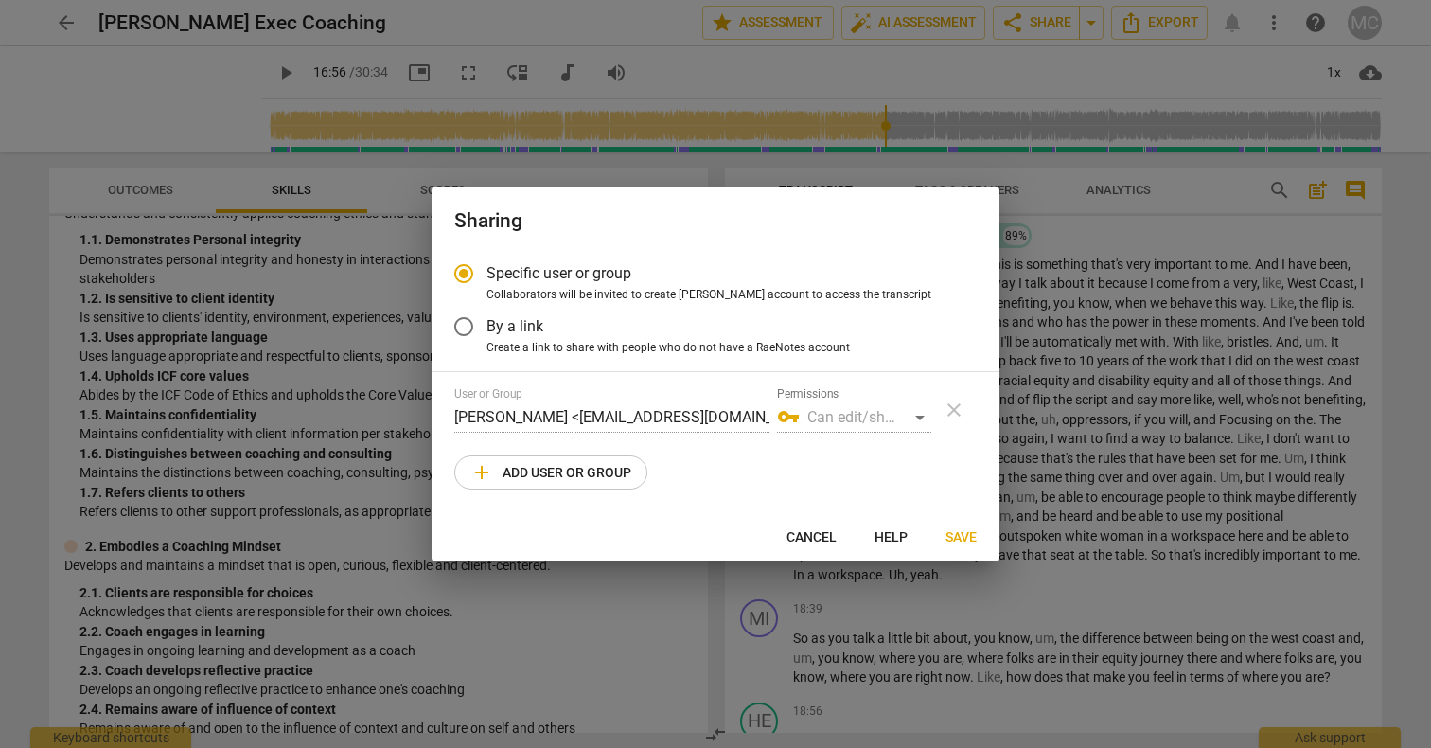
click at [959, 536] on span "Save" at bounding box center [960, 537] width 31 height 19
radio input "false"
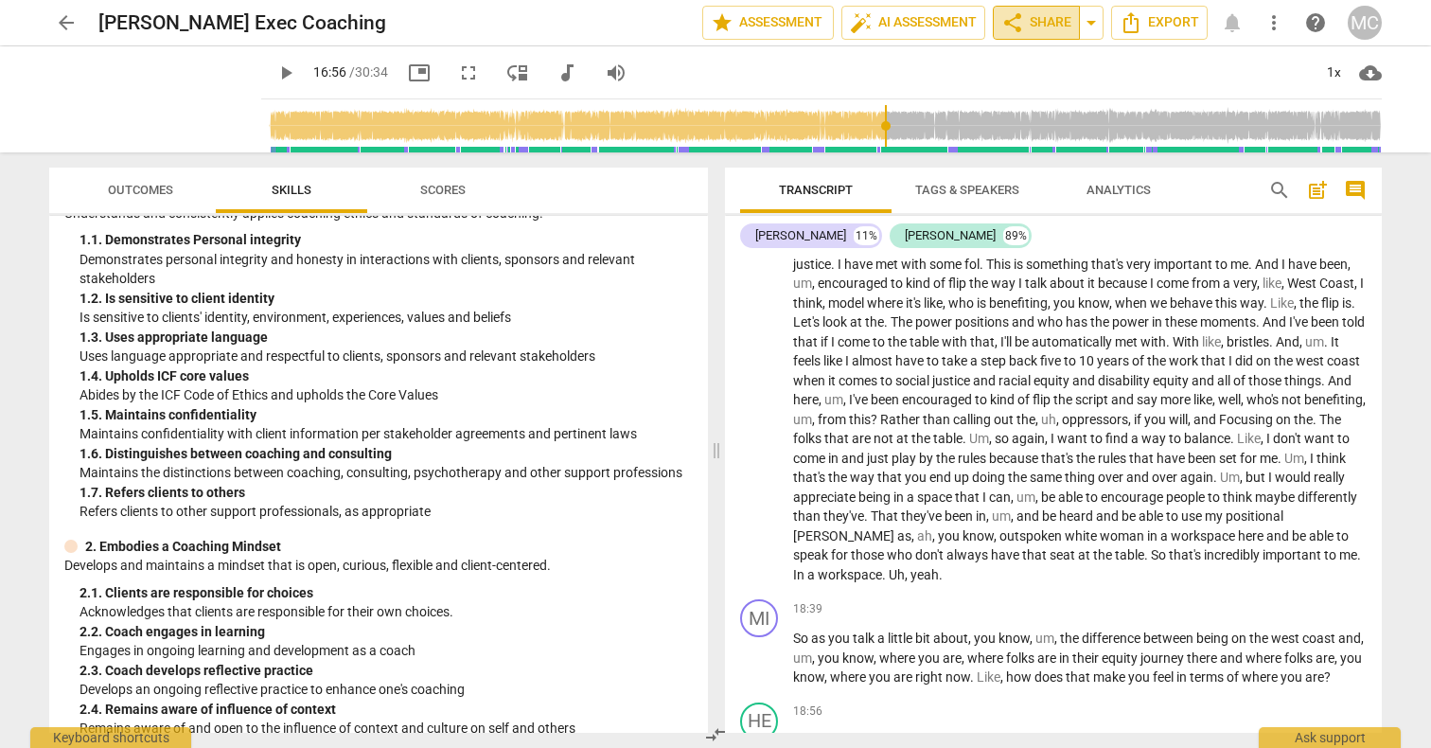
click at [1058, 22] on span "share Share" at bounding box center [1036, 22] width 70 height 23
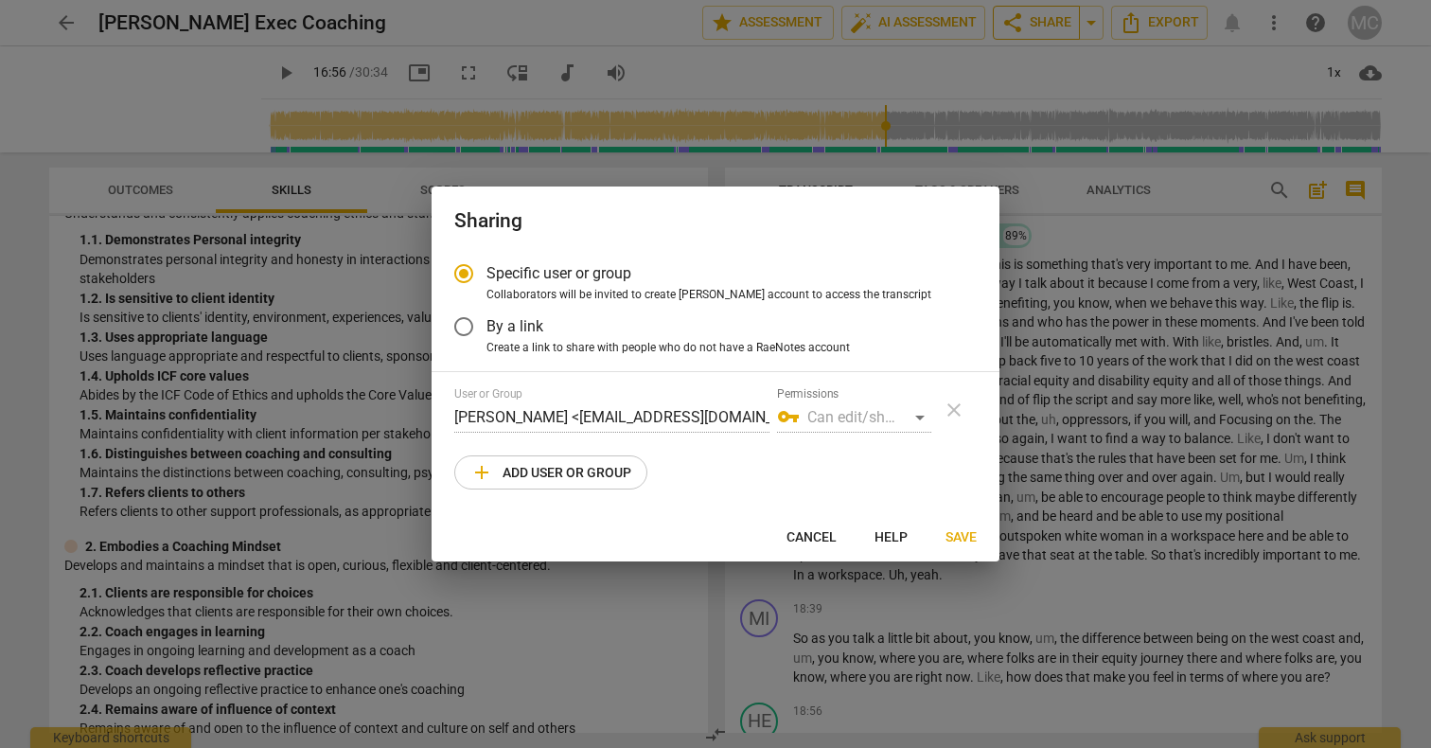
radio input "false"
click at [465, 326] on input "By a link" at bounding box center [463, 326] width 45 height 45
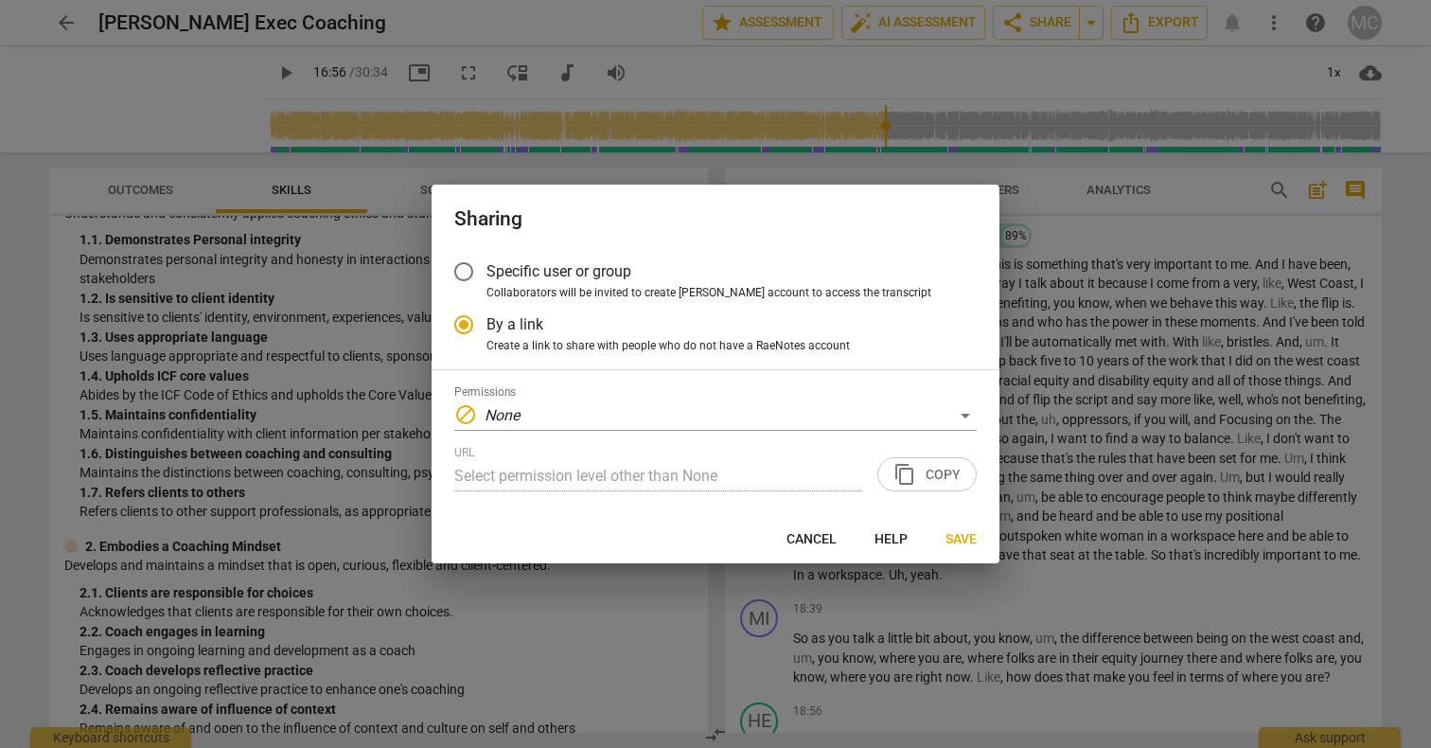
click at [934, 477] on div "URL Select permission level other than None content_copy Copy" at bounding box center [715, 468] width 522 height 45
click at [970, 406] on div "block None" at bounding box center [715, 415] width 522 height 30
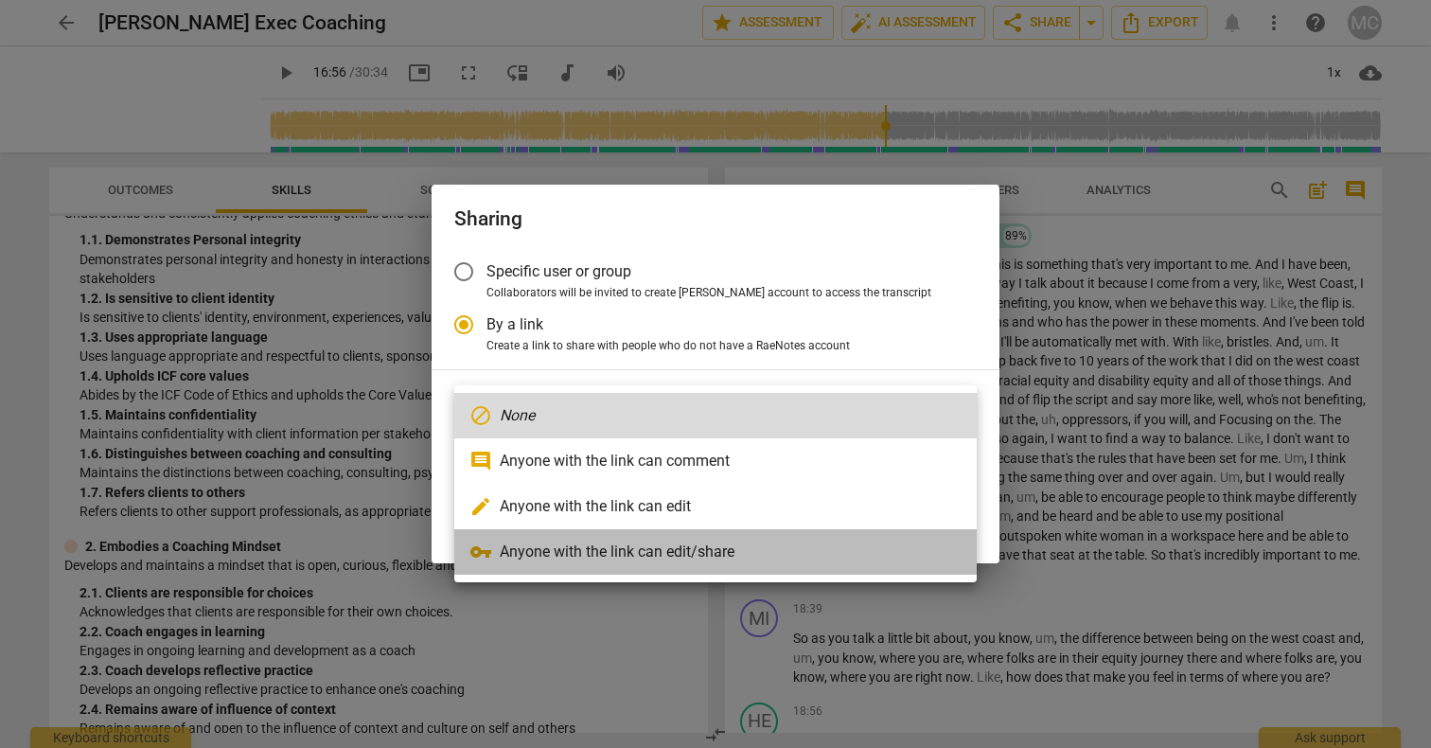
click at [725, 550] on li "vpn_key Anyone with the link can edit/share" at bounding box center [715, 551] width 522 height 45
radio input "false"
type input "https://app.raenotes.com/meeting/18f09df0b08d4036a2c0d40a45b60a25?success=5"
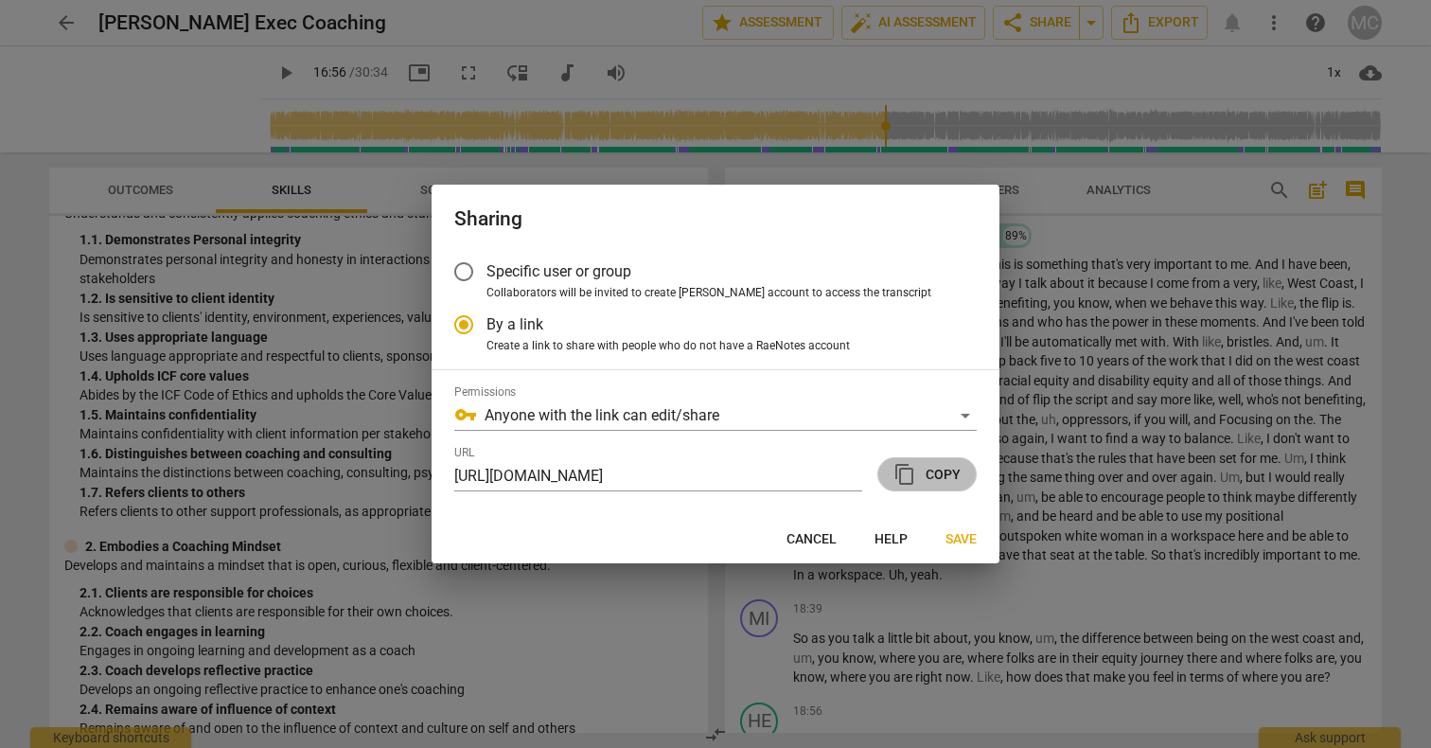
click at [922, 477] on span "content_copy Copy" at bounding box center [926, 474] width 67 height 23
click at [1192, 94] on div at bounding box center [715, 374] width 1431 height 748
radio input "false"
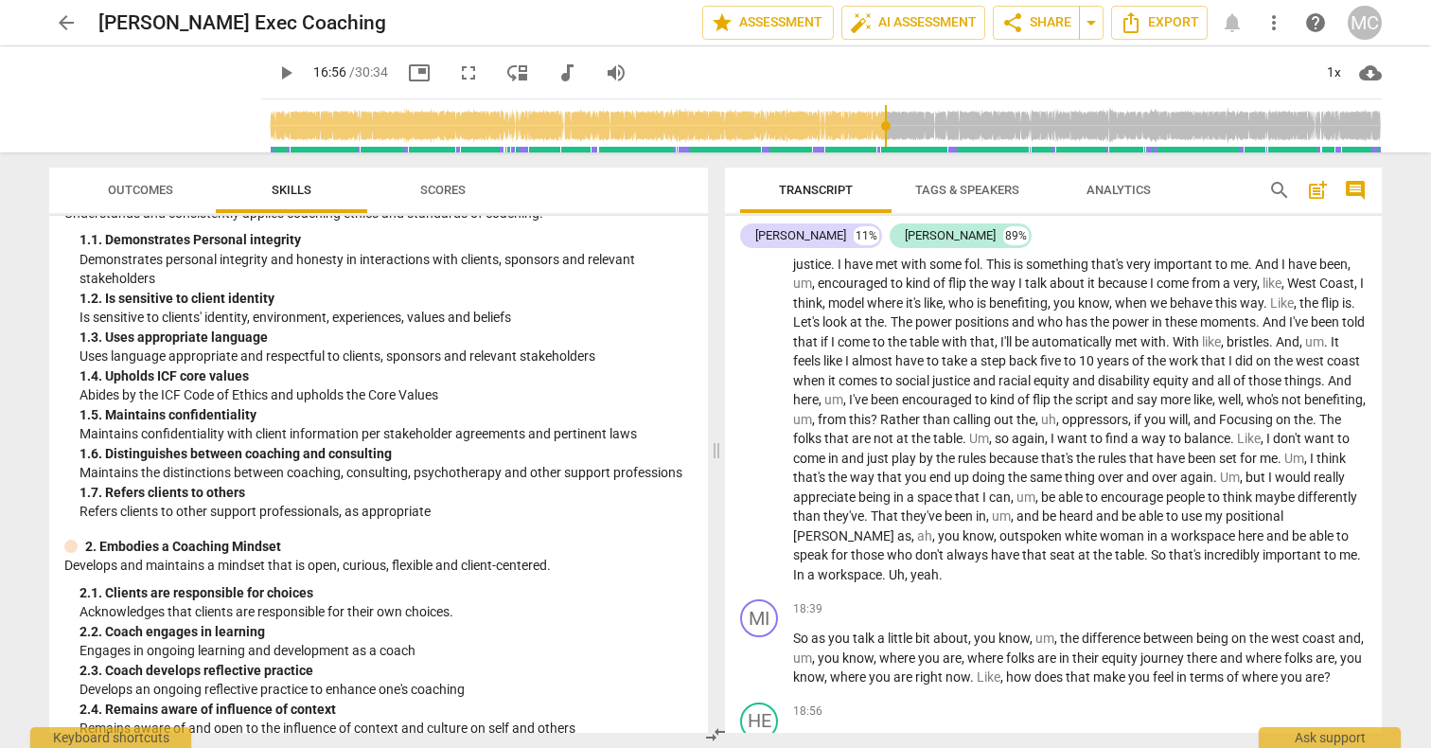
click at [1368, 70] on span "cloud_download" at bounding box center [1370, 73] width 23 height 23
click at [1363, 116] on li "Download video" at bounding box center [1347, 118] width 140 height 45
click at [1367, 76] on span "cloud_download" at bounding box center [1370, 73] width 23 height 23
click at [1347, 118] on li "Download video" at bounding box center [1347, 118] width 140 height 45
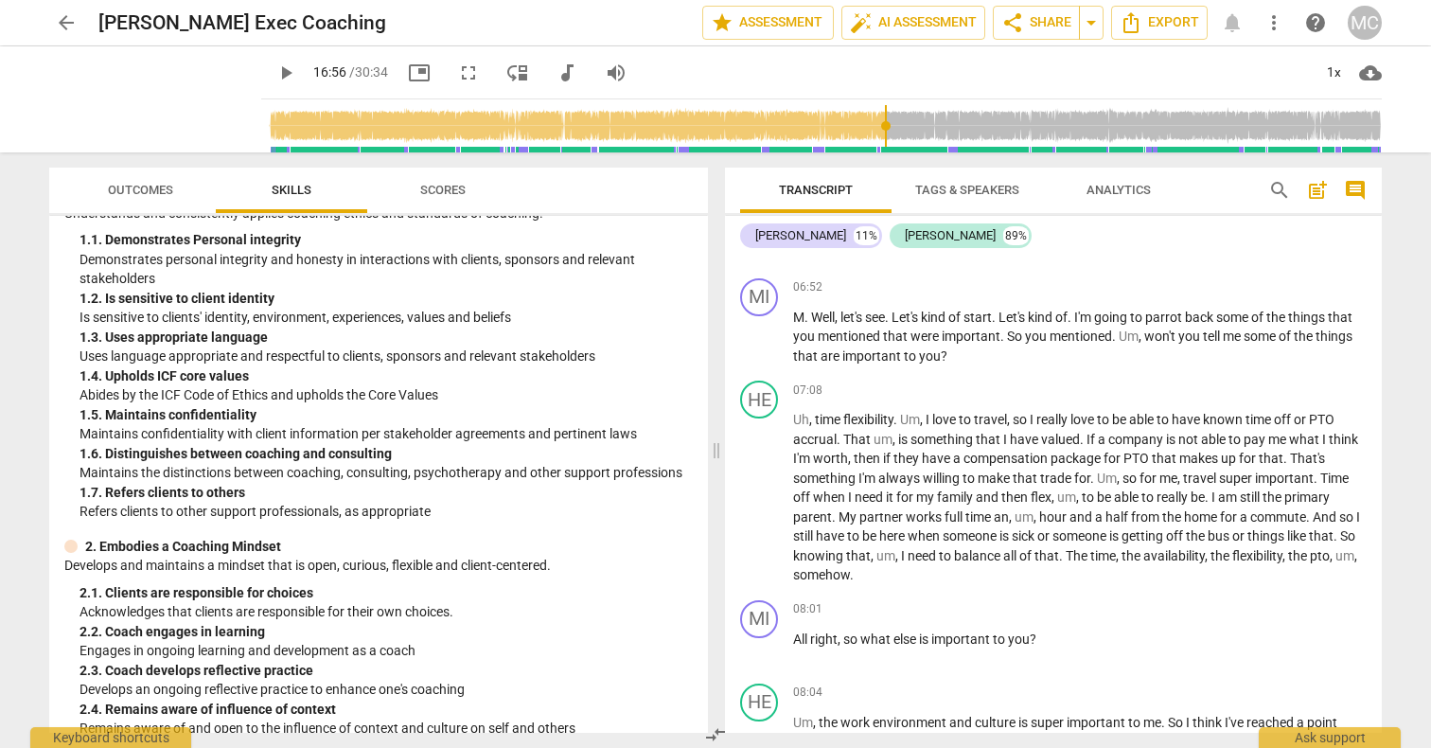
scroll to position [2542, 0]
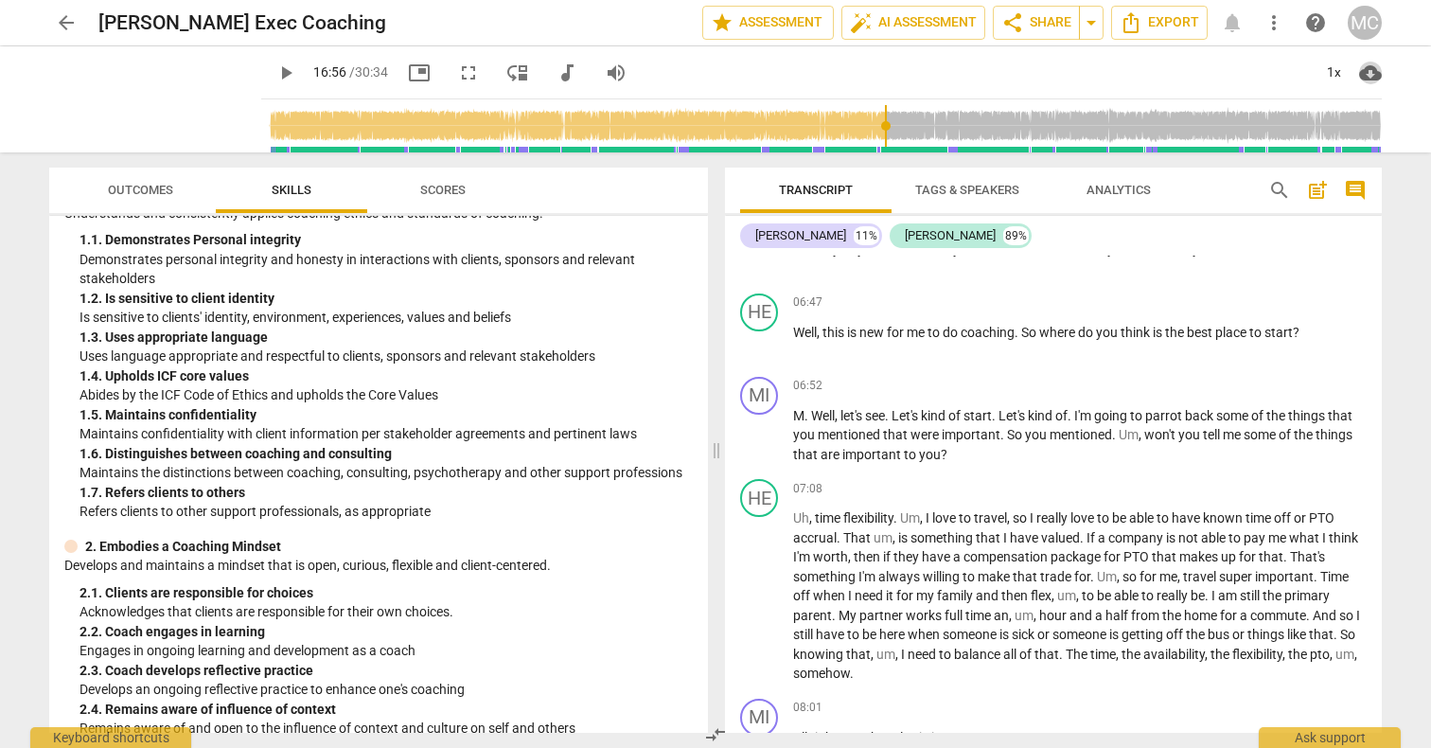
click at [1365, 70] on span "cloud_download" at bounding box center [1370, 73] width 23 height 23
click at [1214, 85] on div at bounding box center [715, 374] width 1431 height 748
click at [1090, 25] on span "arrow_drop_down" at bounding box center [1091, 22] width 23 height 23
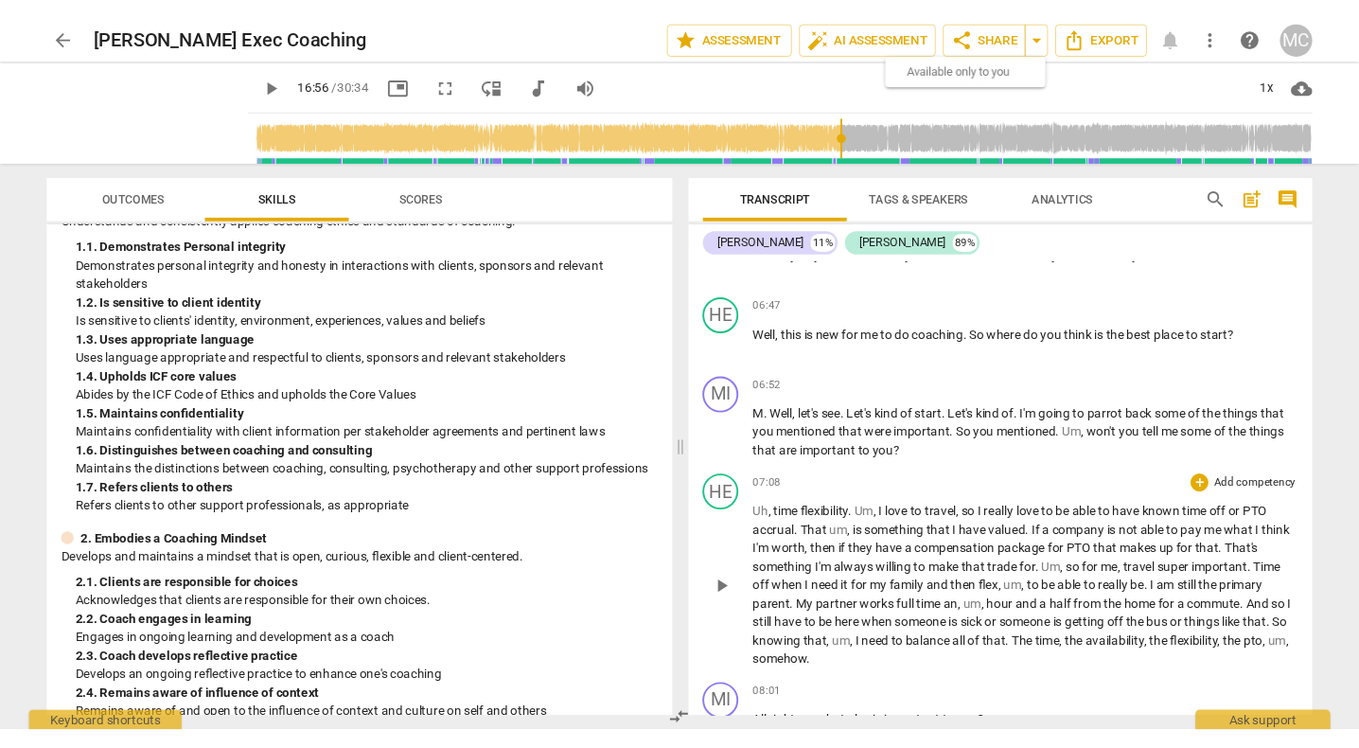
scroll to position [2546, 0]
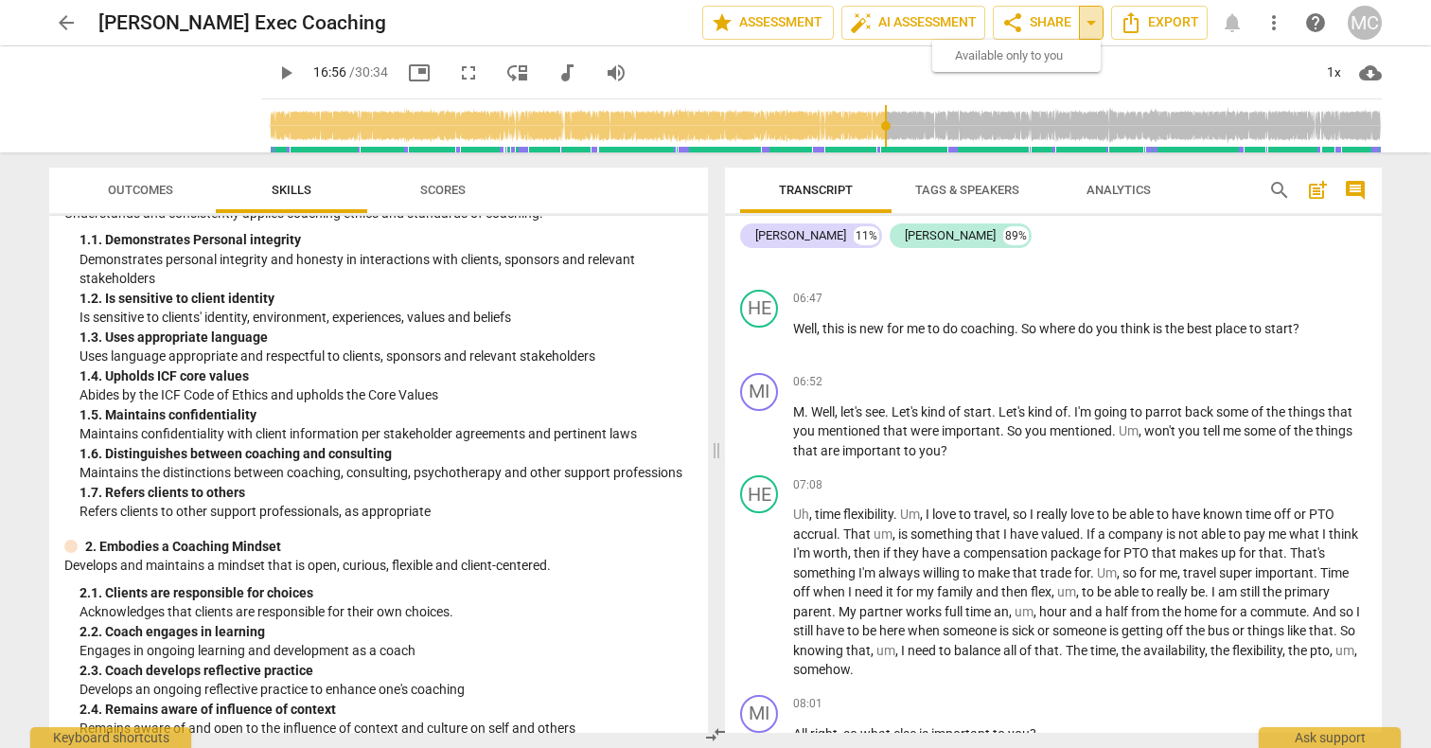
click at [1092, 23] on span "arrow_drop_down" at bounding box center [1091, 22] width 23 height 23
click at [1085, 23] on span "arrow_drop_down" at bounding box center [1091, 22] width 23 height 23
click at [1031, 30] on span "share Share" at bounding box center [1036, 22] width 70 height 23
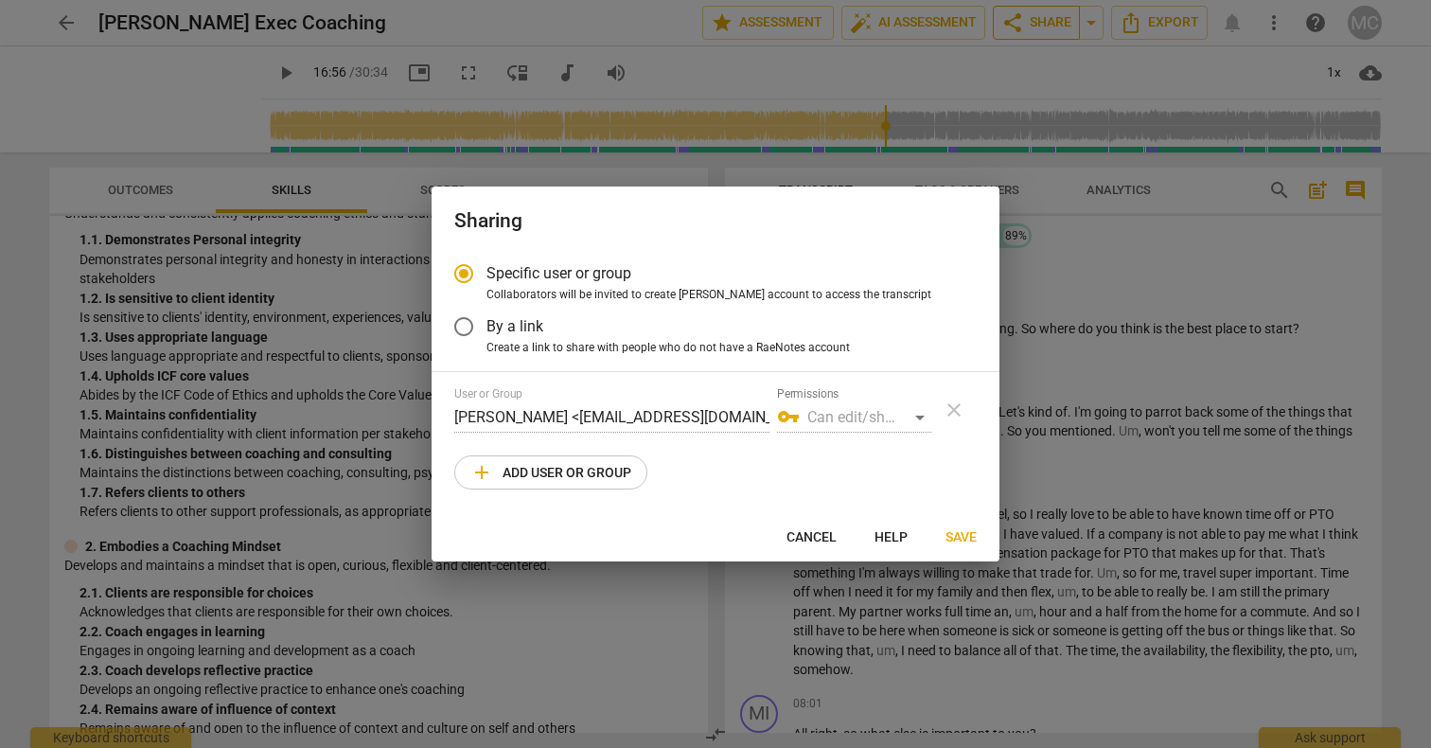
radio input "false"
click at [461, 326] on input "By a link" at bounding box center [463, 326] width 45 height 45
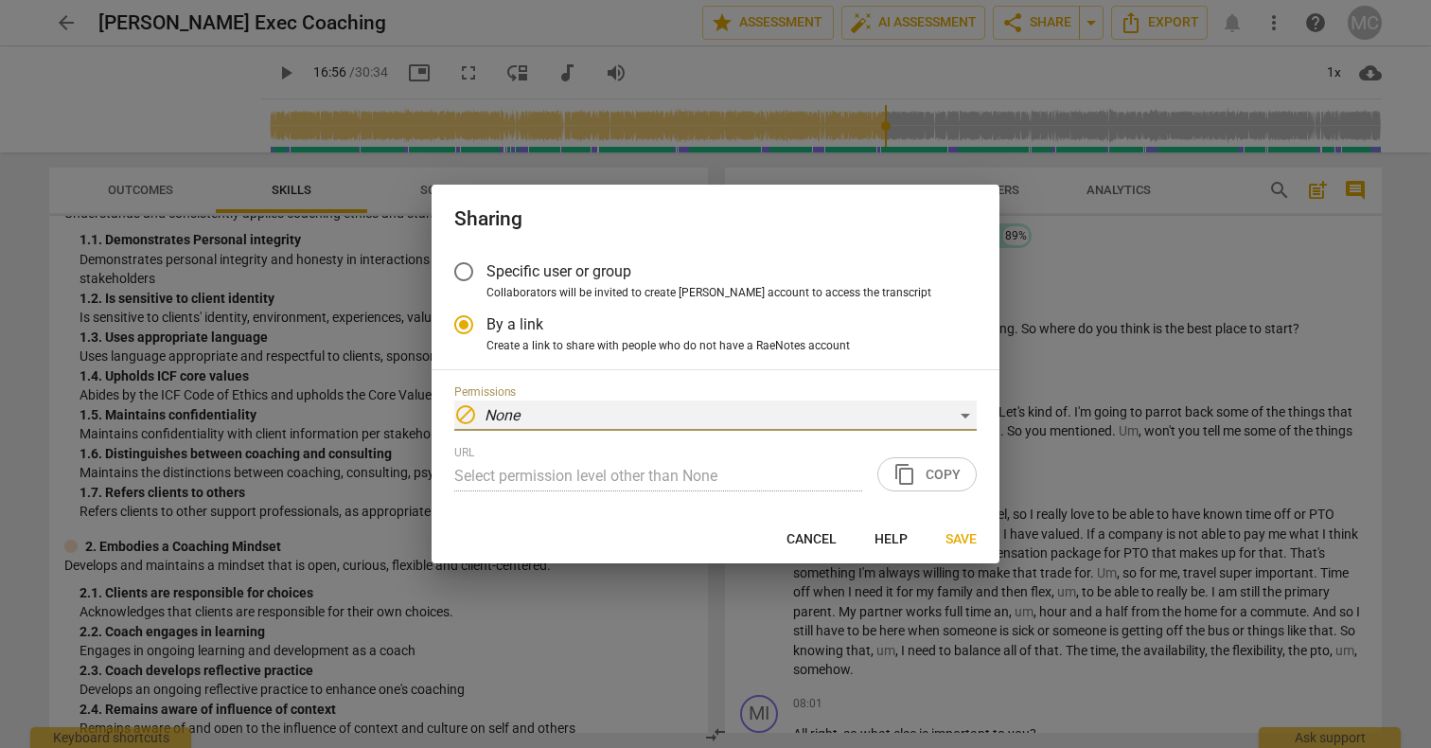
click at [963, 414] on div "block None" at bounding box center [715, 415] width 522 height 30
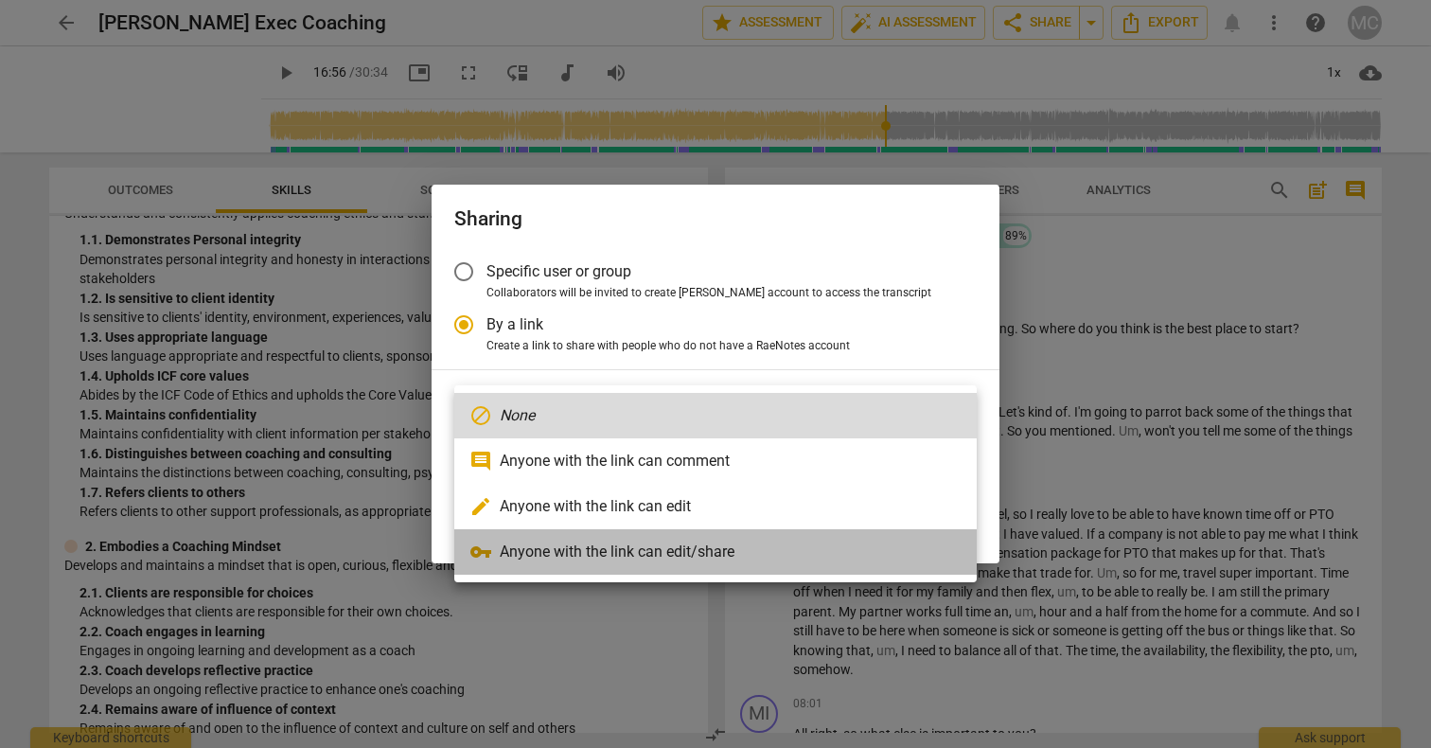
click at [751, 551] on li "vpn_key Anyone with the link can edit/share" at bounding box center [715, 551] width 522 height 45
radio input "false"
type input "https://app.raenotes.com/meeting/18f09df0b08d4036a2c0d40a45b60a25?success=5"
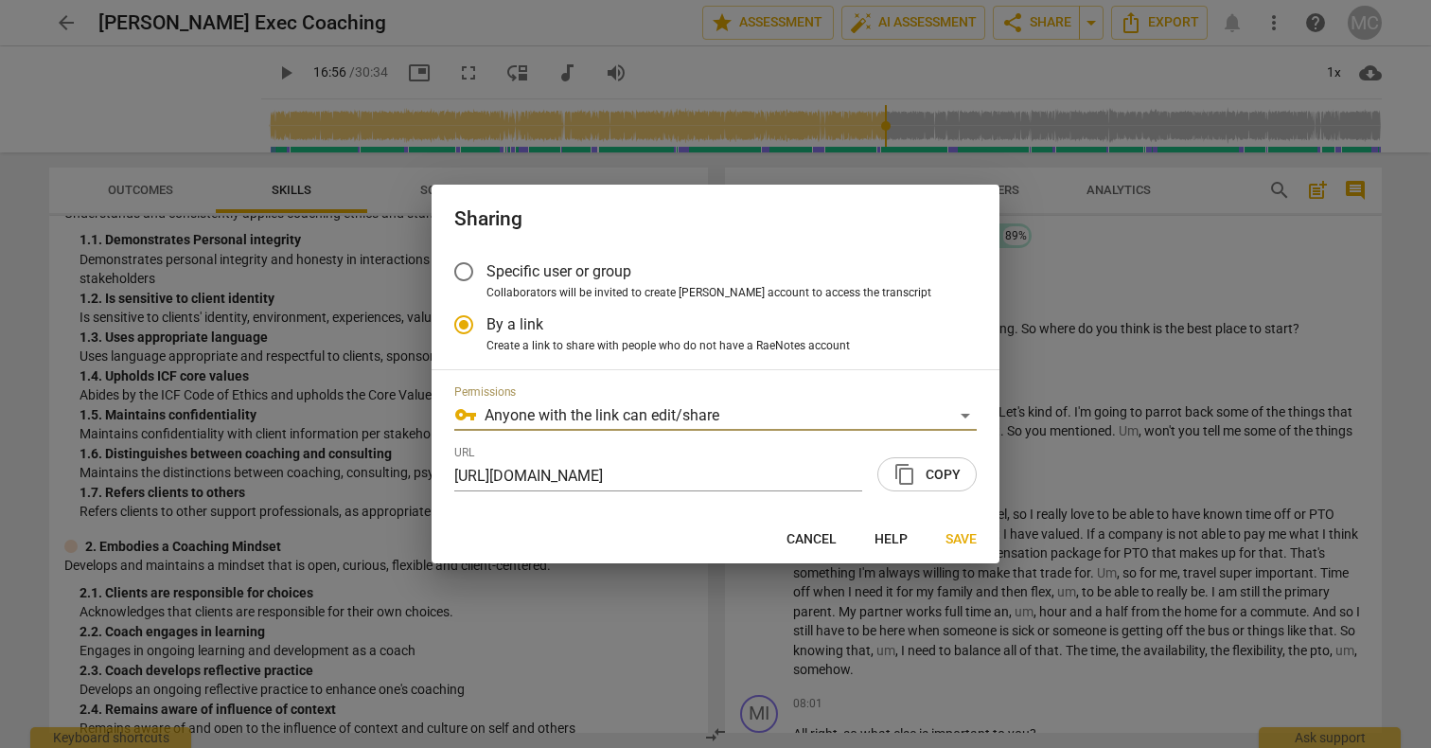
click at [922, 477] on span "content_copy Copy" at bounding box center [926, 474] width 67 height 23
click at [956, 537] on span "Save" at bounding box center [960, 539] width 31 height 19
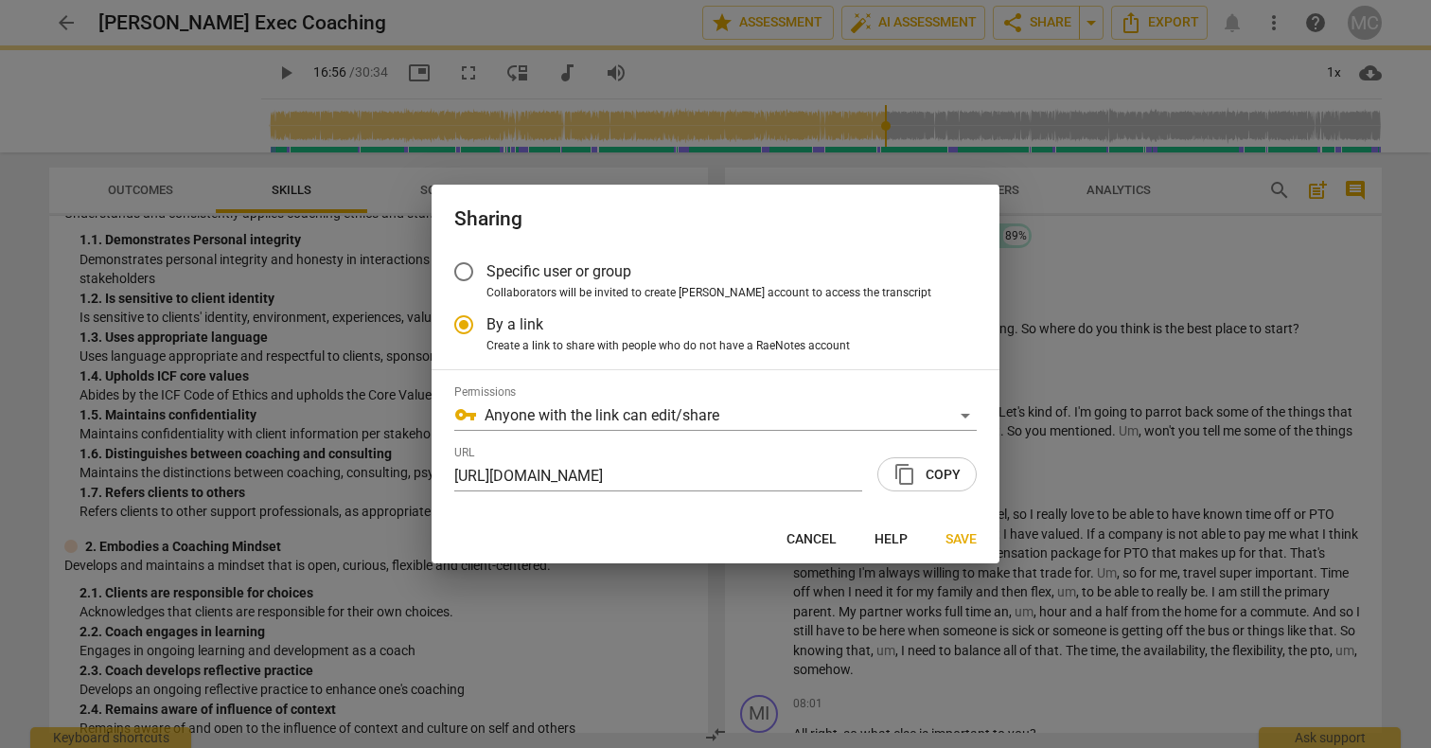
radio input "false"
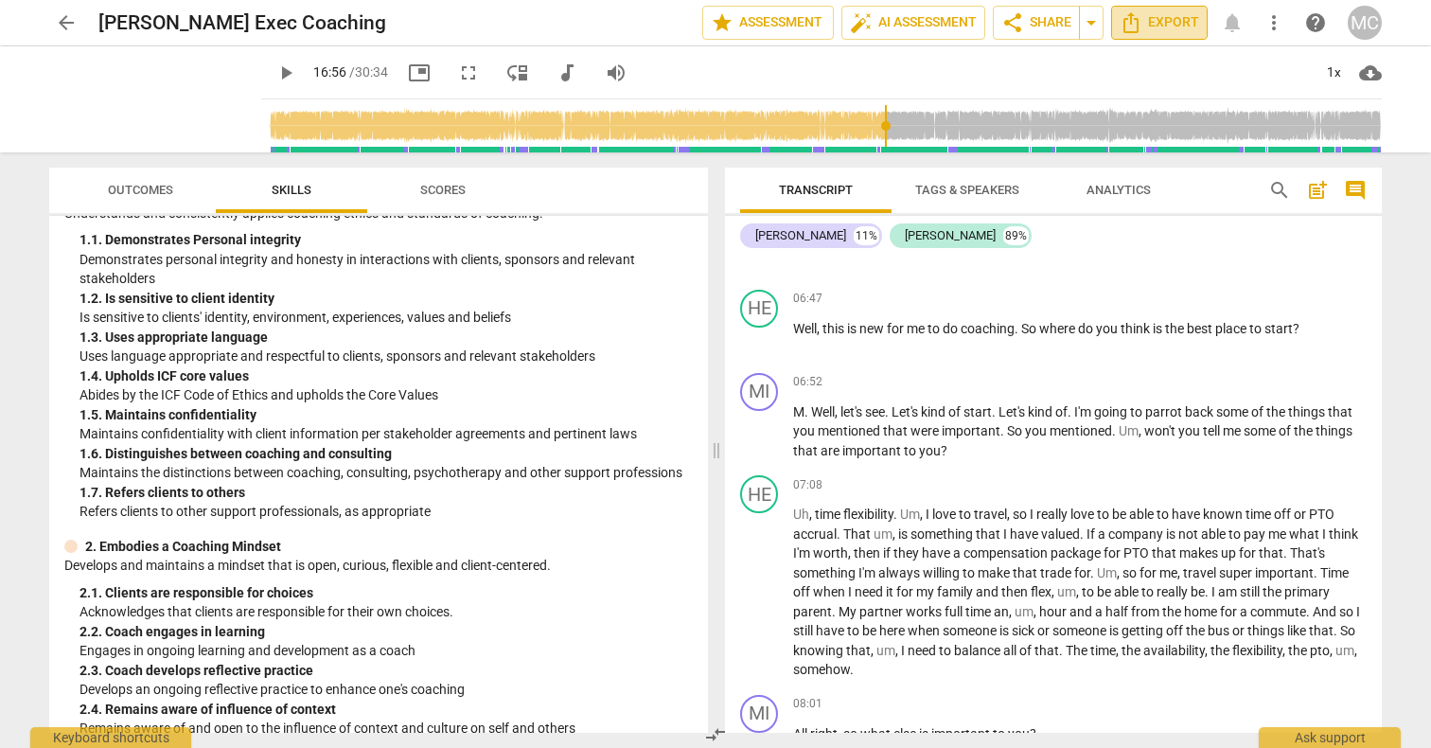
click at [1154, 19] on span "Export" at bounding box center [1158, 22] width 79 height 23
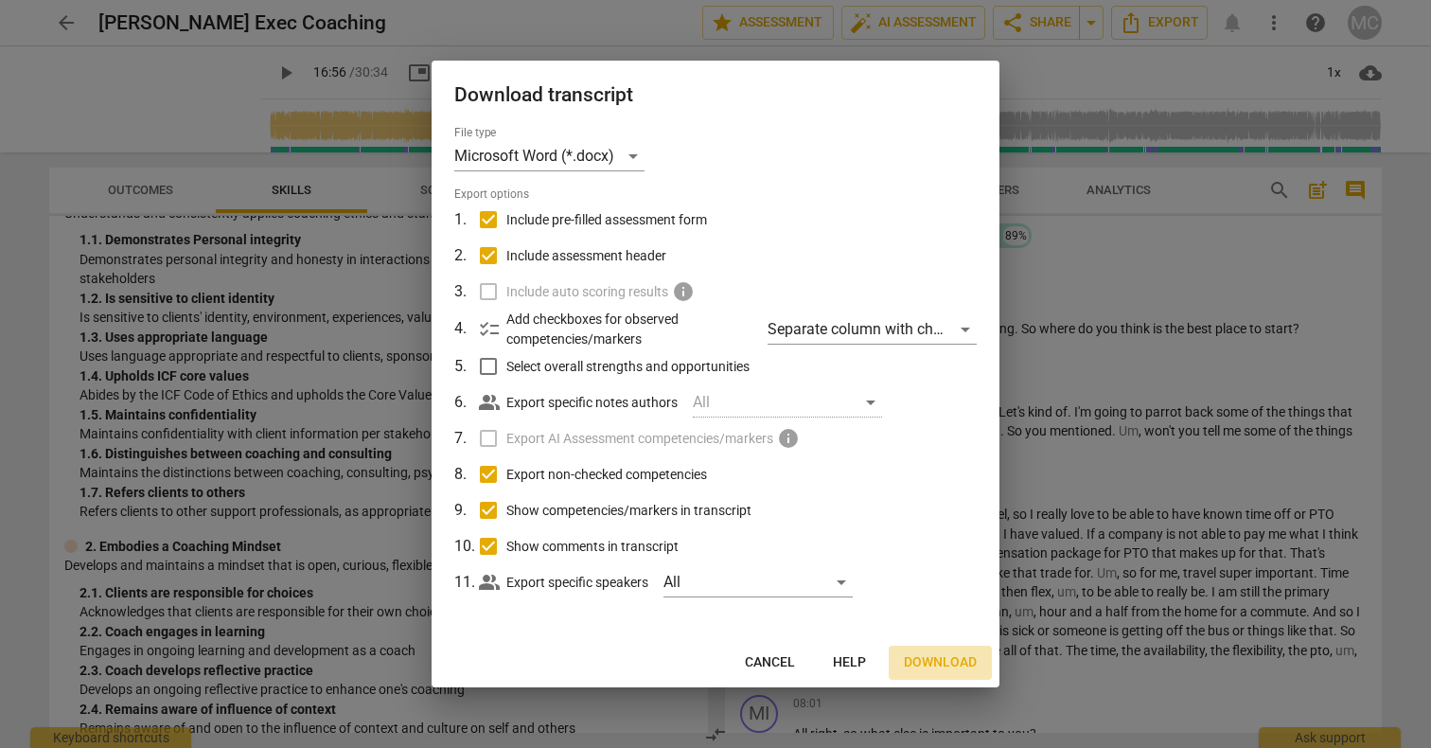
click at [925, 661] on span "Download" at bounding box center [940, 662] width 73 height 19
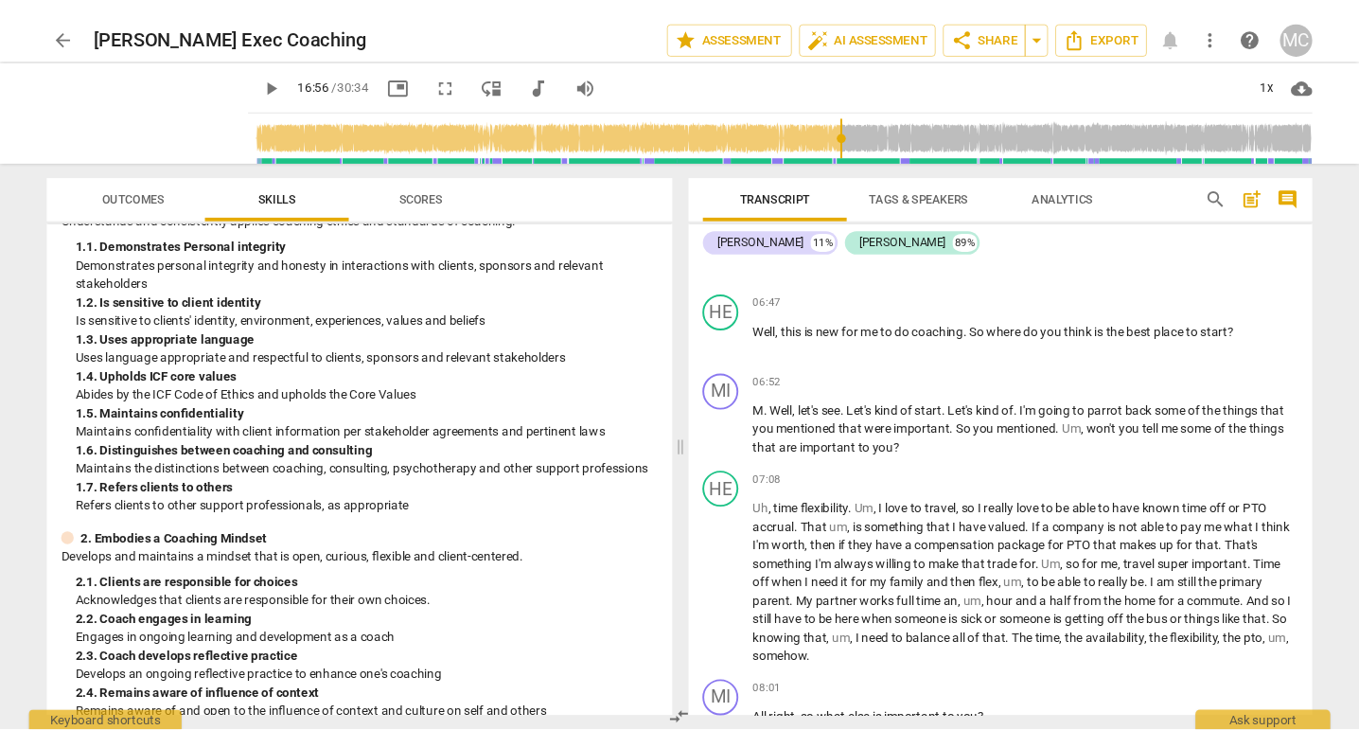
scroll to position [2546, 0]
